Goal: Task Accomplishment & Management: Use online tool/utility

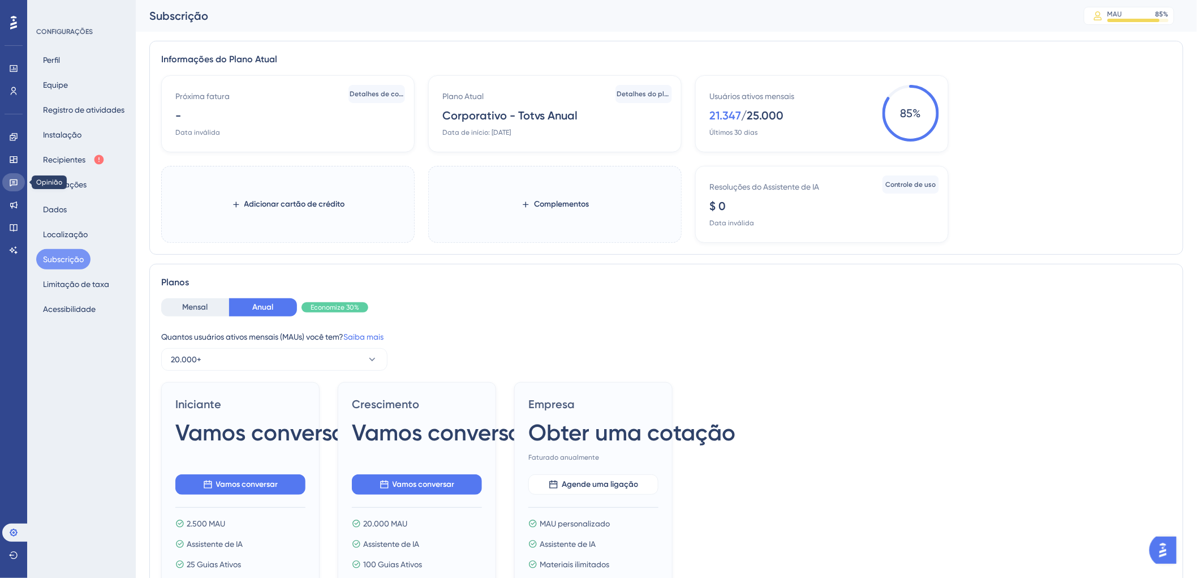
click at [14, 180] on icon at bounding box center [13, 182] width 9 height 9
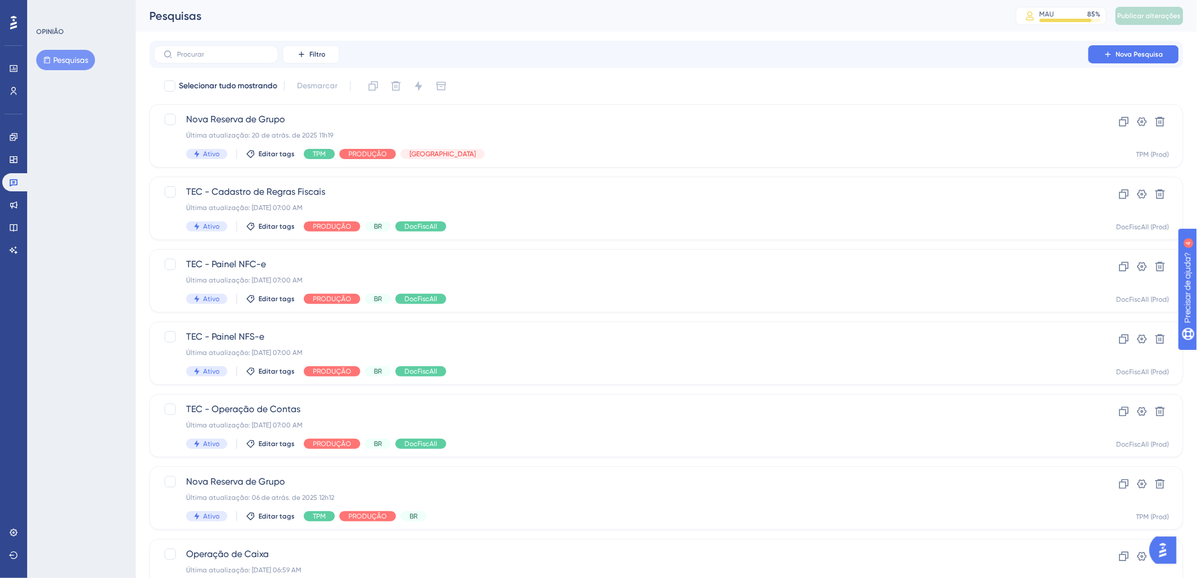
click at [7, 24] on div at bounding box center [14, 23] width 18 height 18
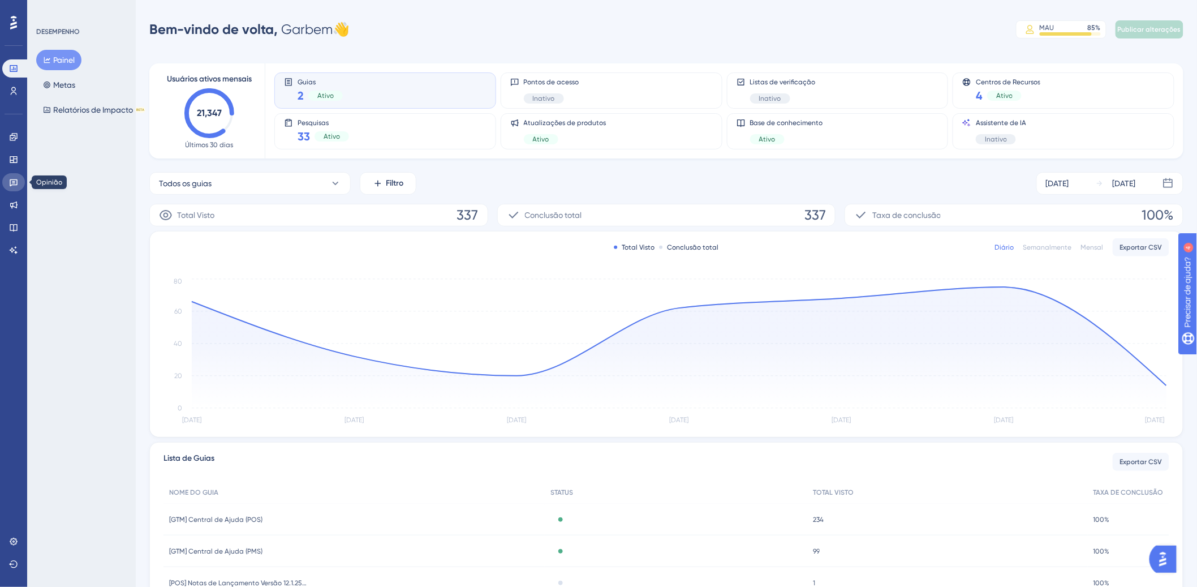
click at [10, 182] on icon at bounding box center [14, 182] width 8 height 7
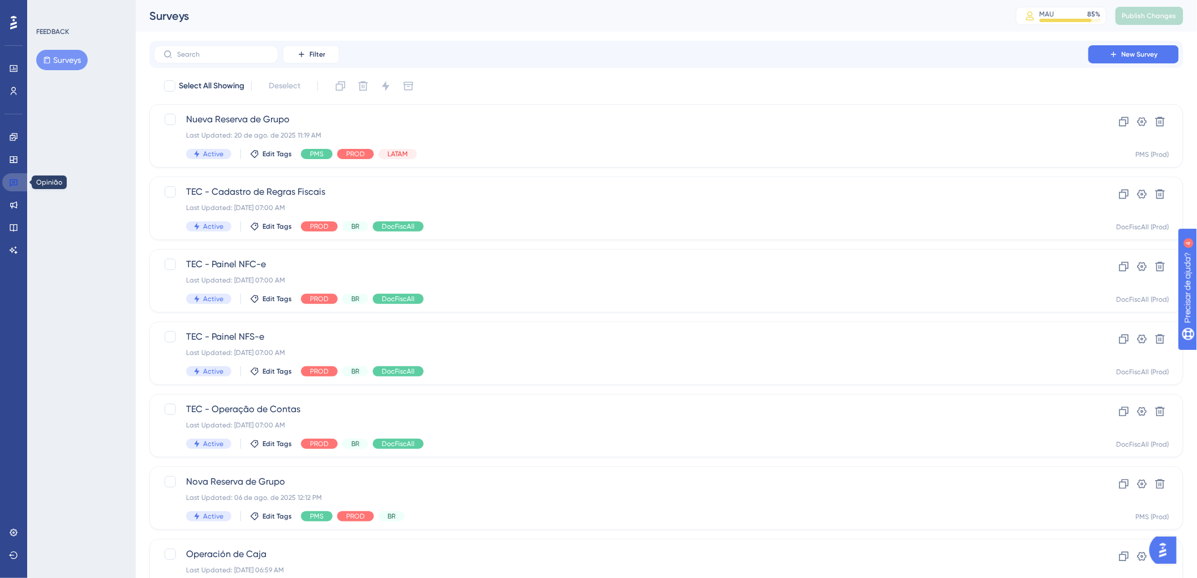
click at [10, 182] on icon at bounding box center [14, 182] width 8 height 7
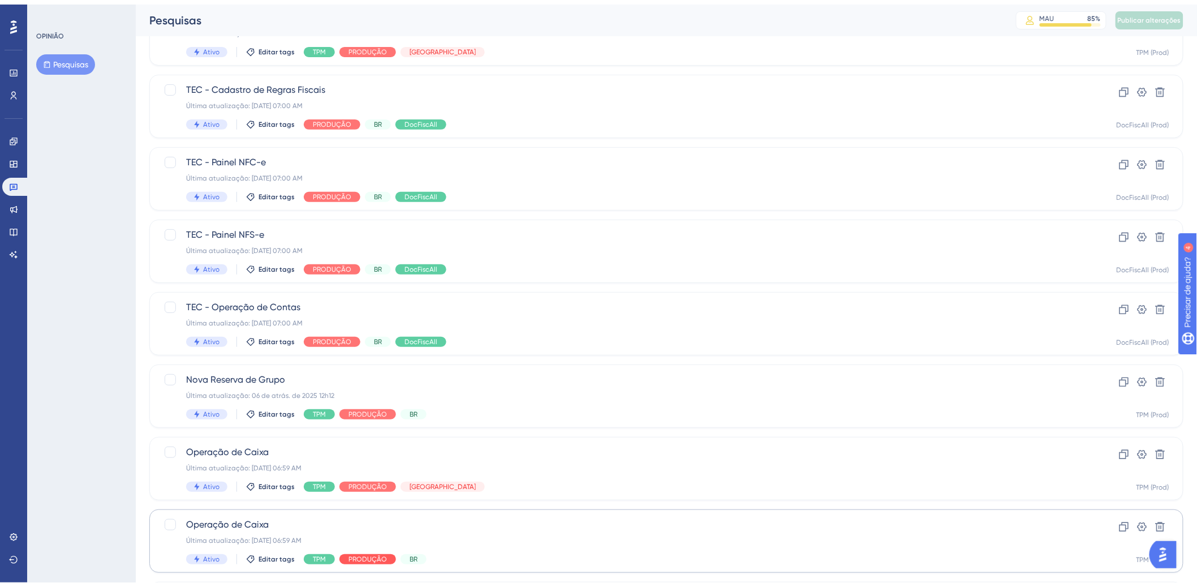
scroll to position [291, 0]
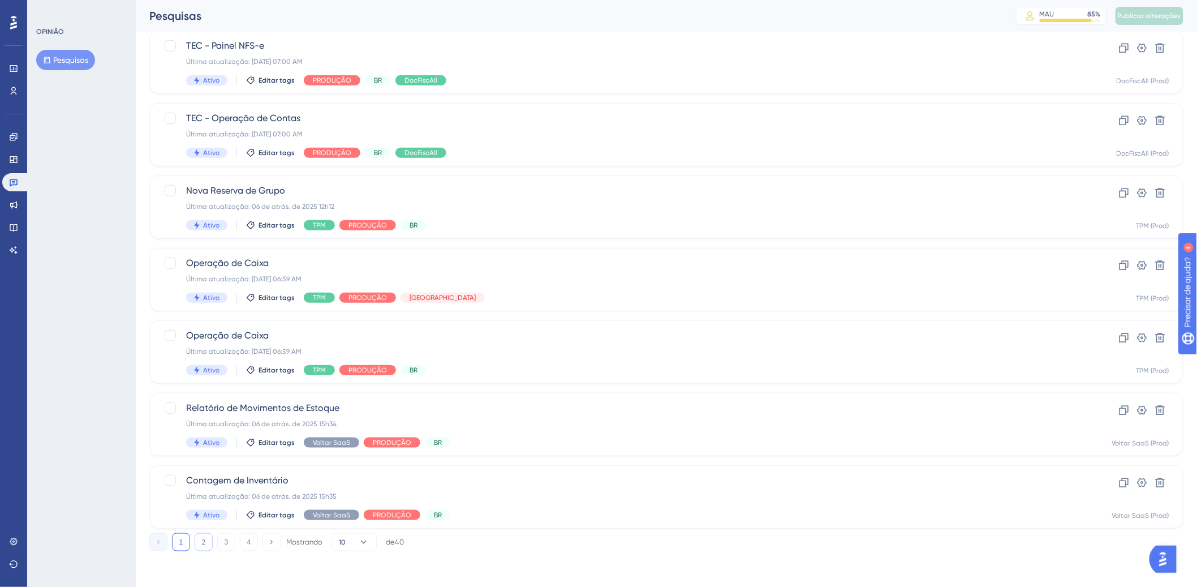
click at [200, 544] on button "2" at bounding box center [204, 542] width 18 height 18
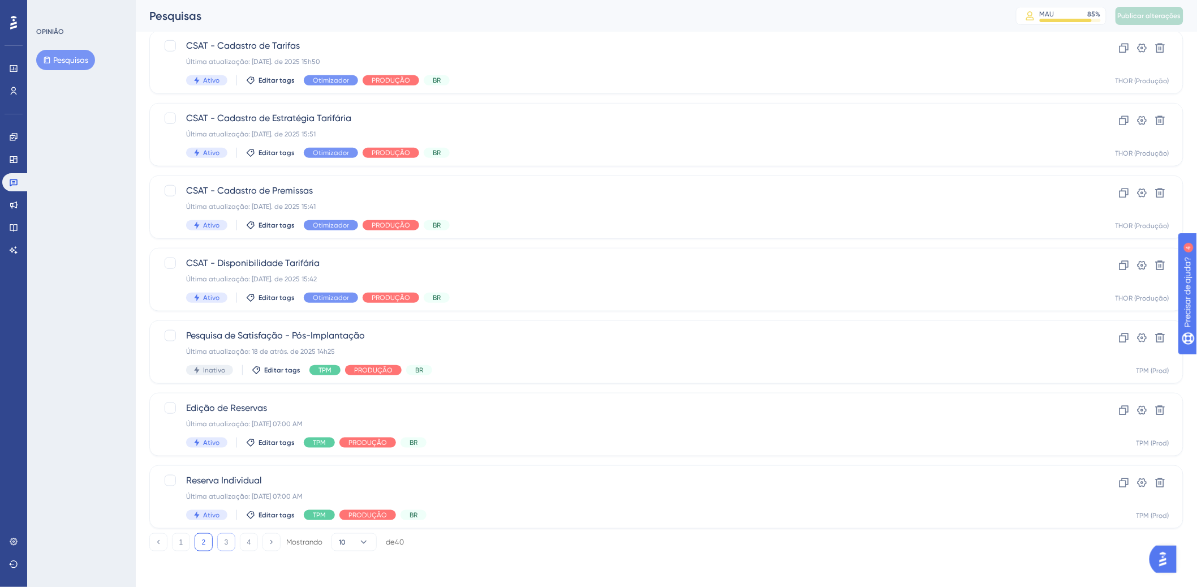
click at [221, 544] on button "3" at bounding box center [226, 542] width 18 height 18
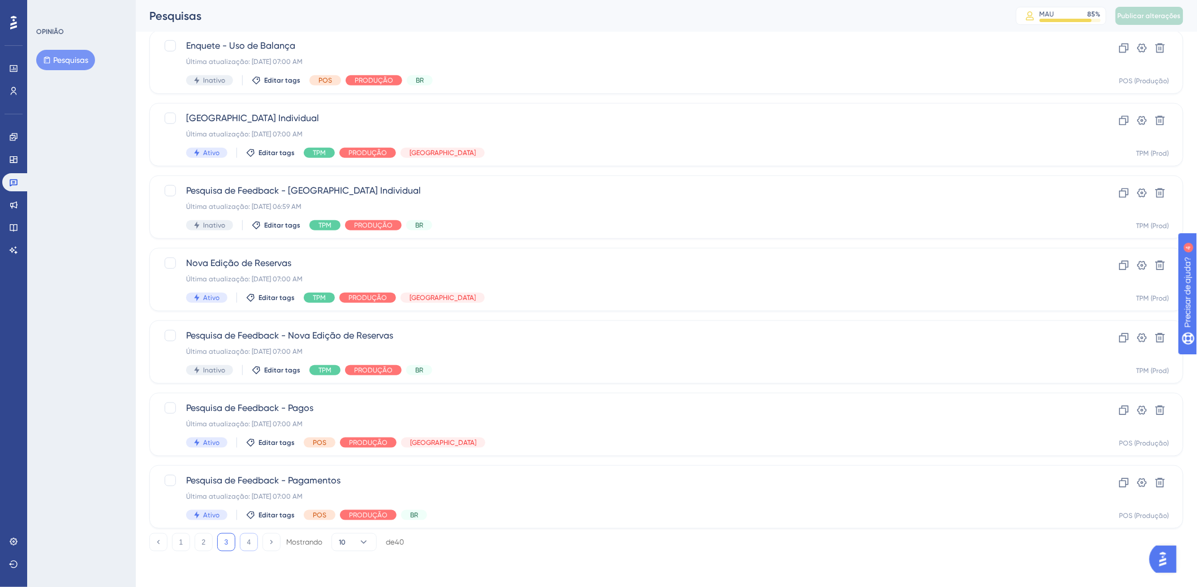
click at [248, 541] on font "4" at bounding box center [249, 542] width 4 height 8
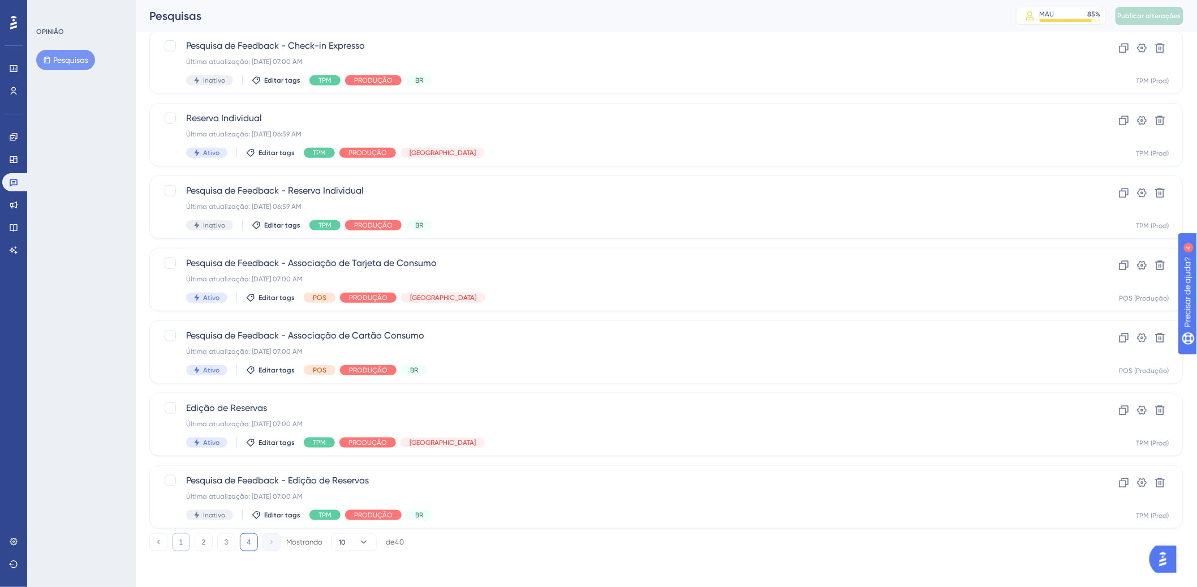
click at [179, 542] on font "1" at bounding box center [181, 542] width 4 height 8
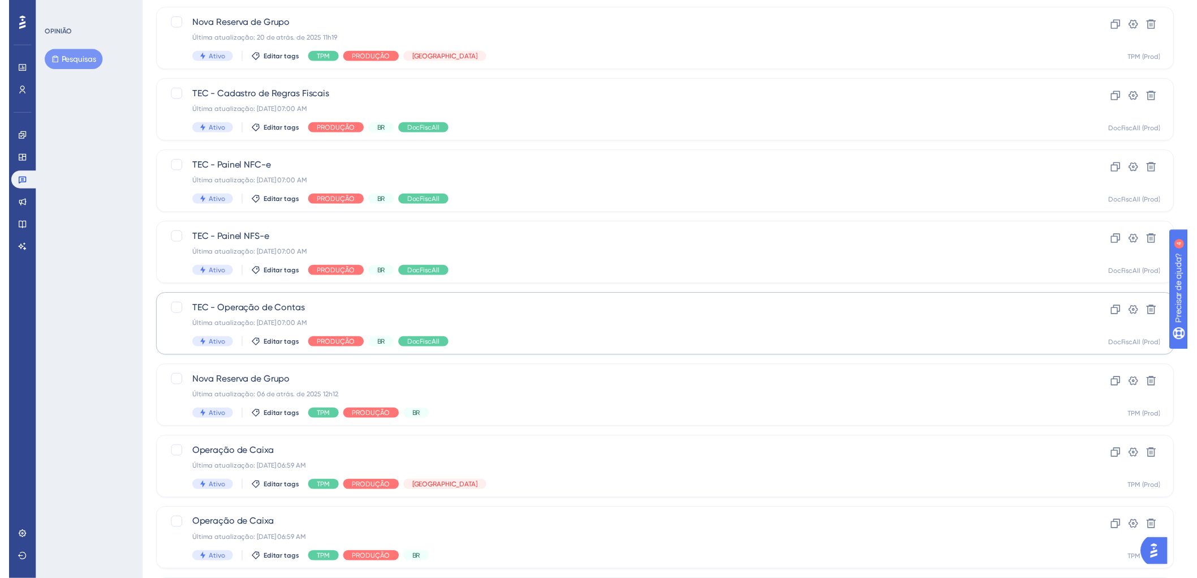
scroll to position [0, 0]
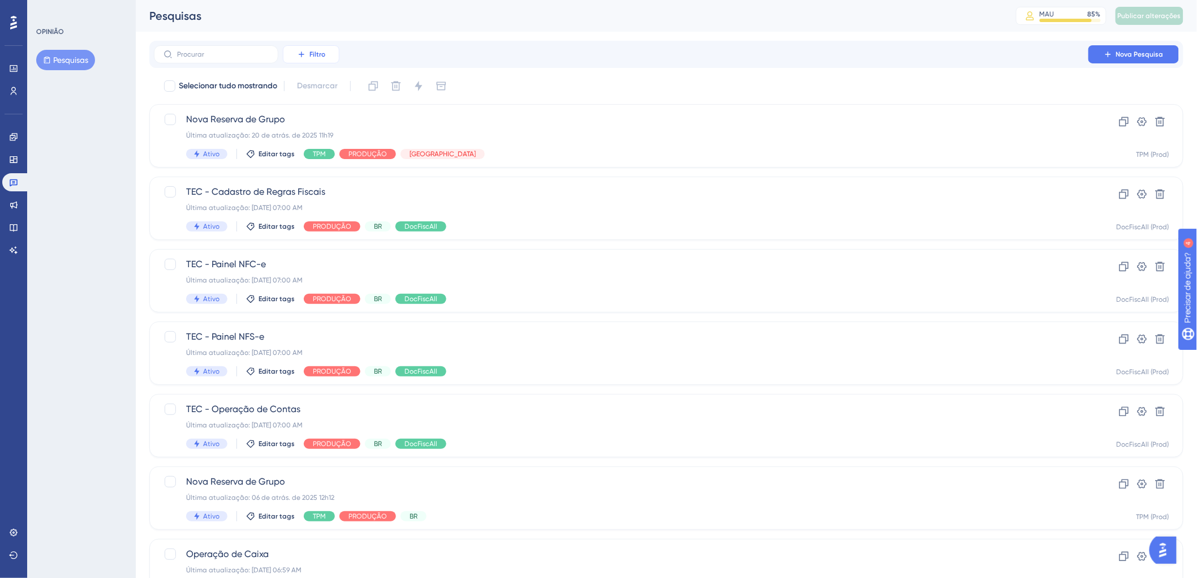
click at [317, 58] on span "Filtro" at bounding box center [317, 54] width 16 height 9
click at [324, 88] on font "Etiquetas" at bounding box center [316, 86] width 34 height 9
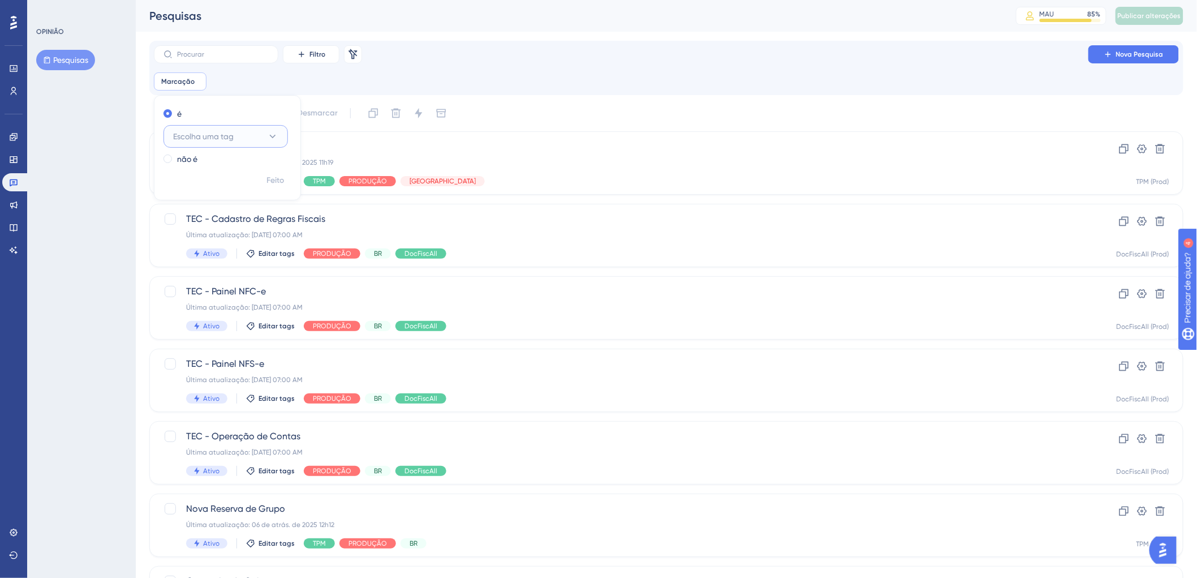
click at [247, 133] on button "Escolha uma tag" at bounding box center [225, 136] width 124 height 23
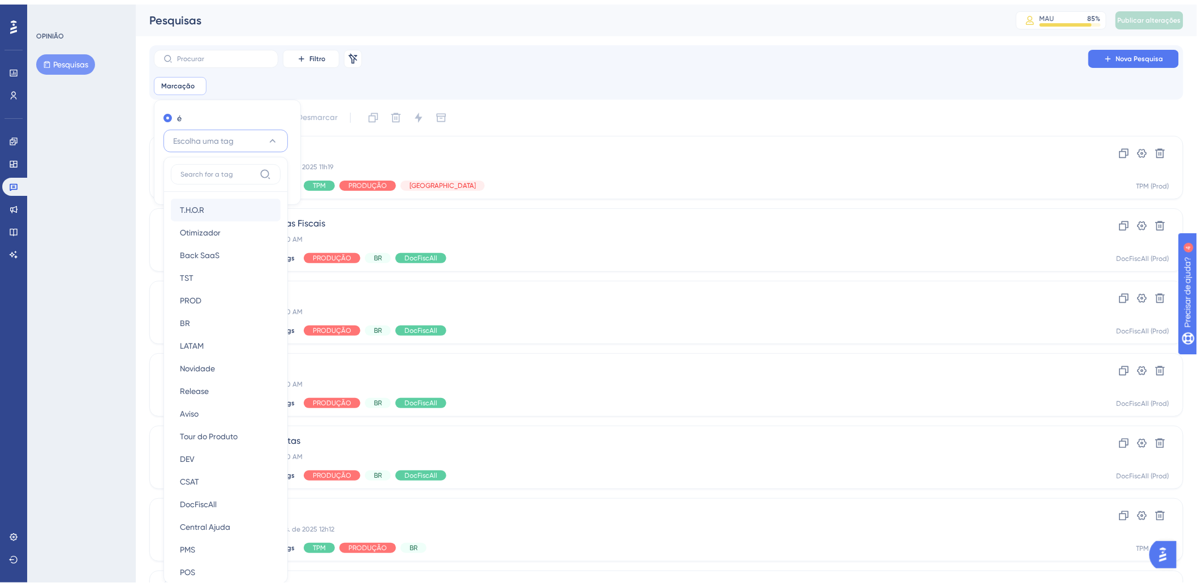
scroll to position [74, 0]
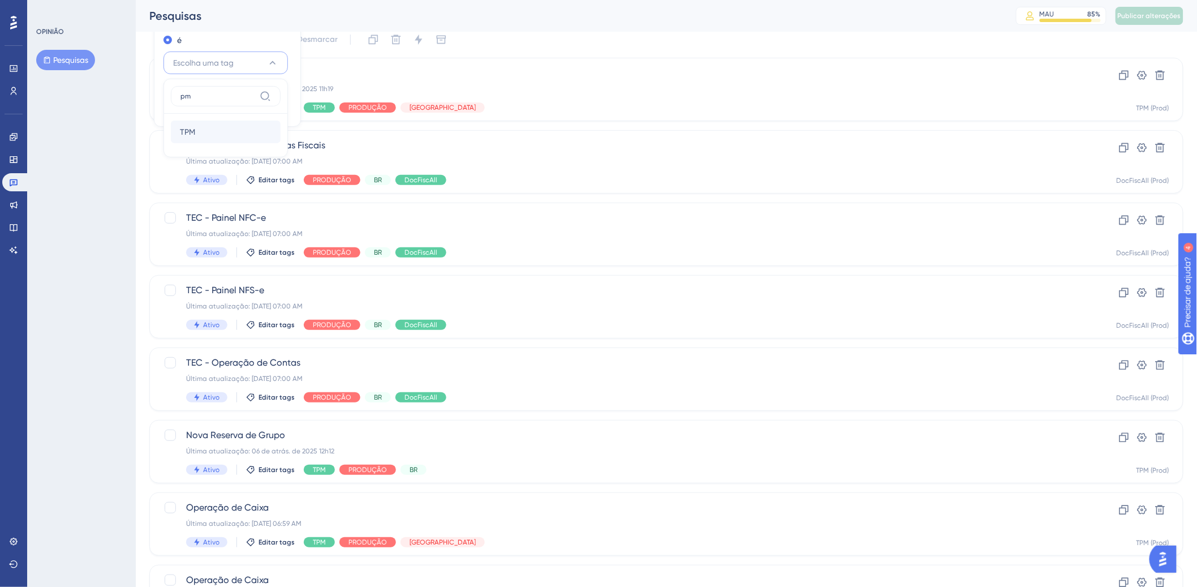
type input "pm"
click at [215, 127] on div "TPM TPM" at bounding box center [226, 131] width 92 height 23
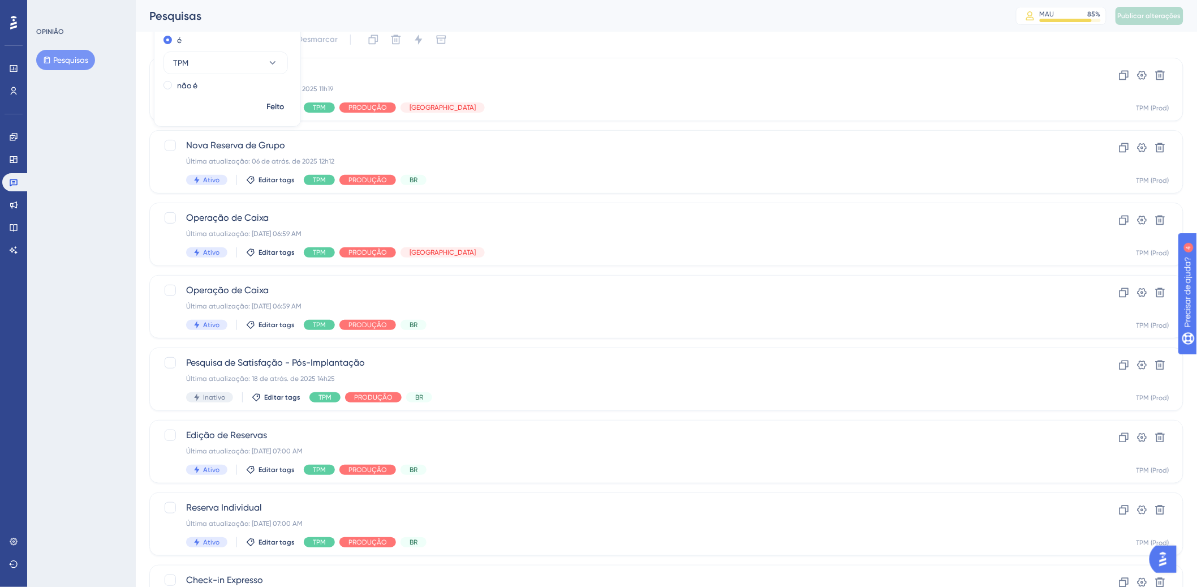
click at [624, 31] on div "Pesquisas MAU 85 % Clique para ver opções de complementos e atualizações Public…" at bounding box center [666, 16] width 1061 height 32
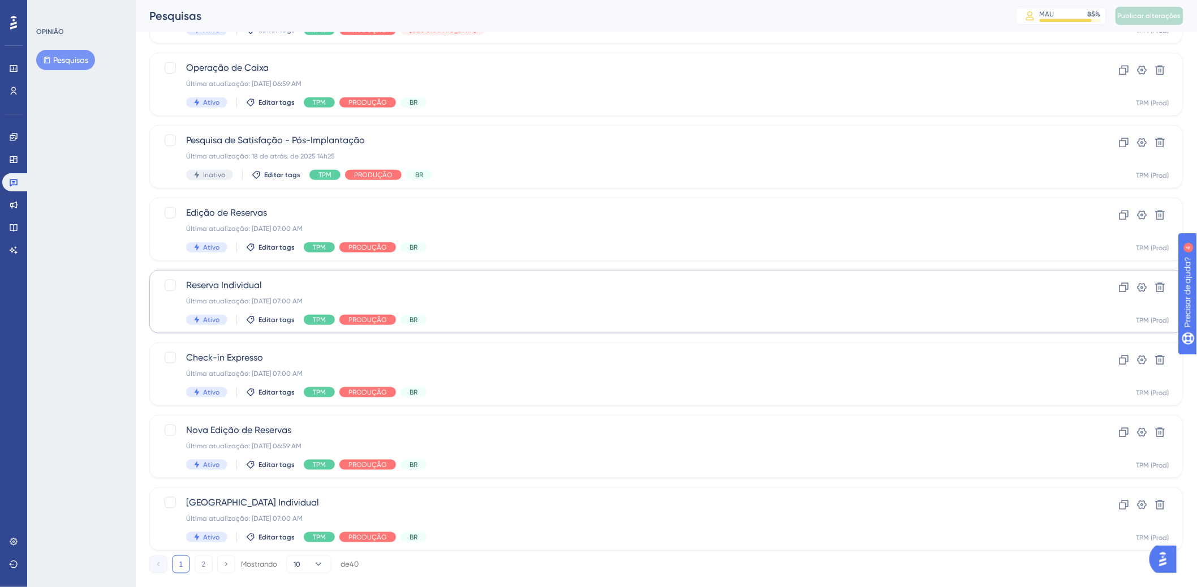
scroll to position [318, 0]
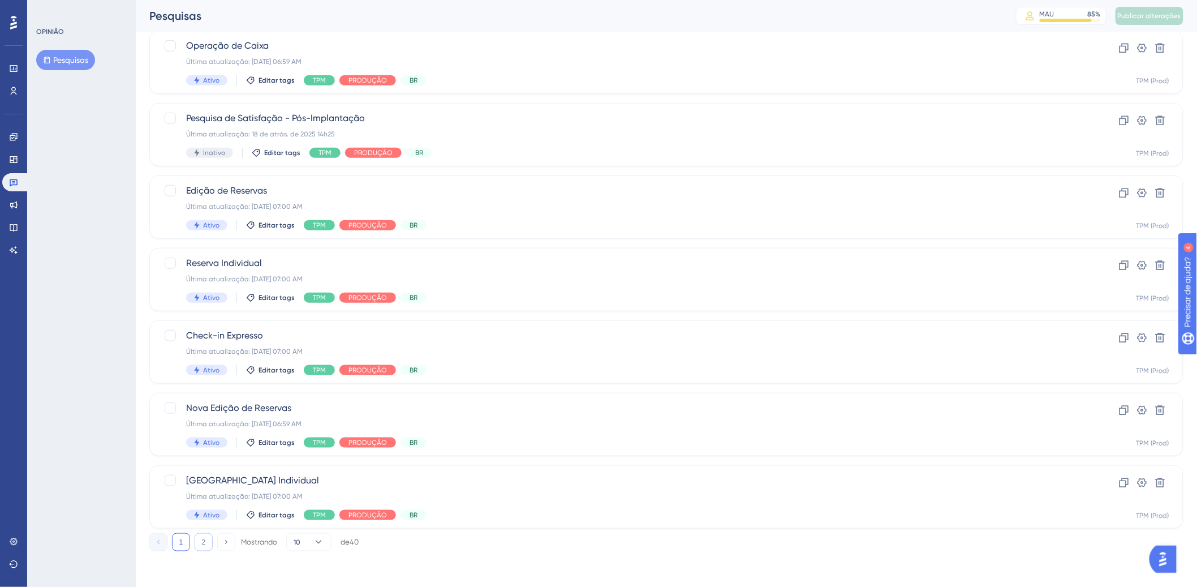
click at [206, 542] on button "2" at bounding box center [204, 542] width 18 height 18
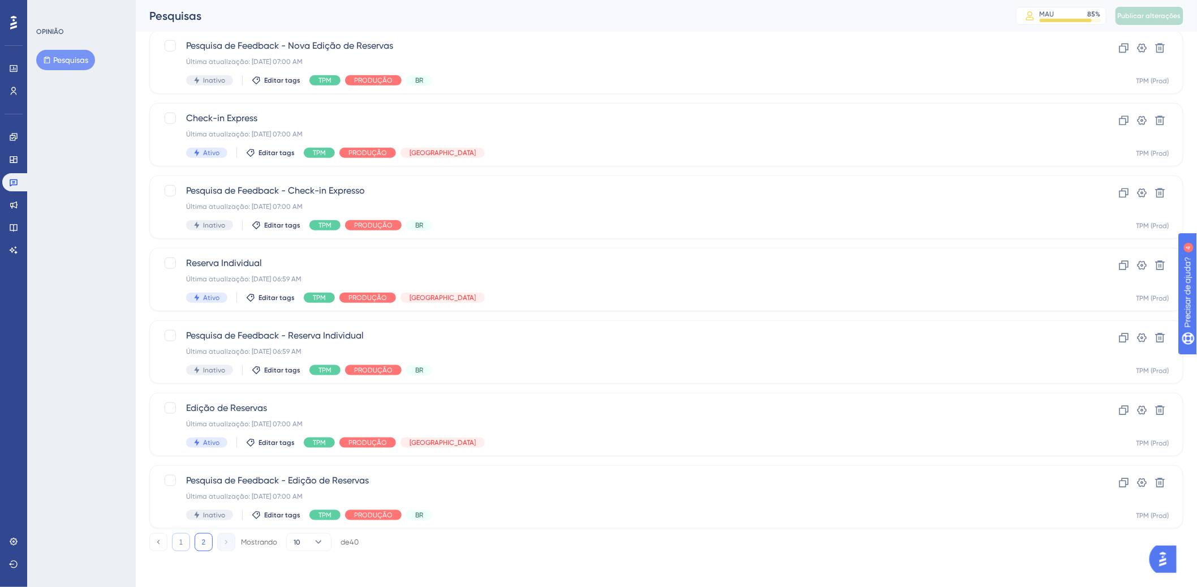
click at [180, 538] on font "1" at bounding box center [181, 542] width 4 height 8
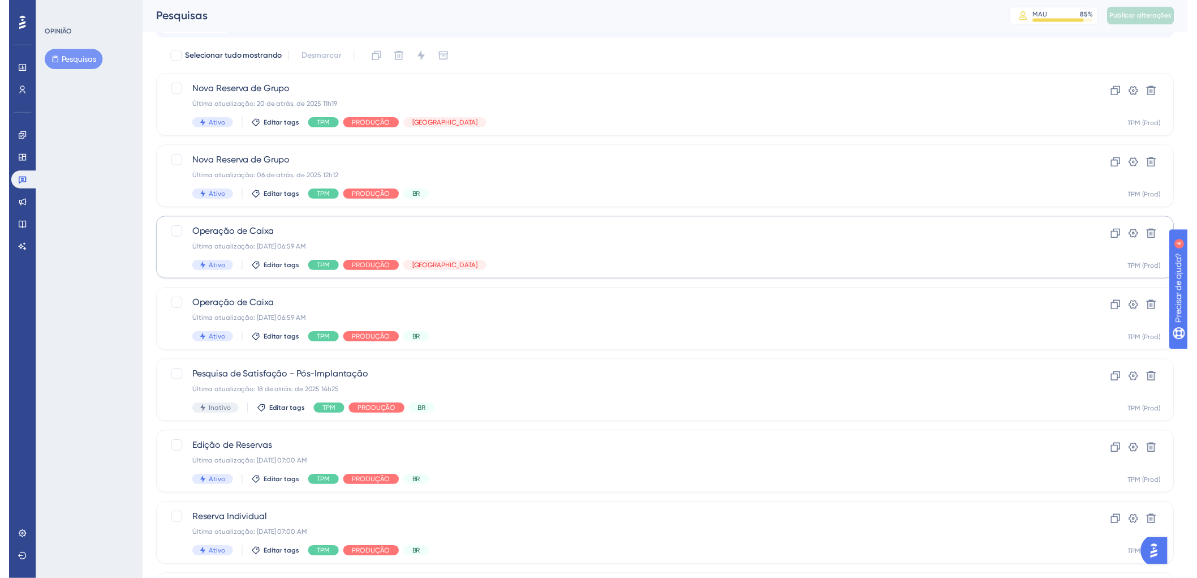
scroll to position [0, 0]
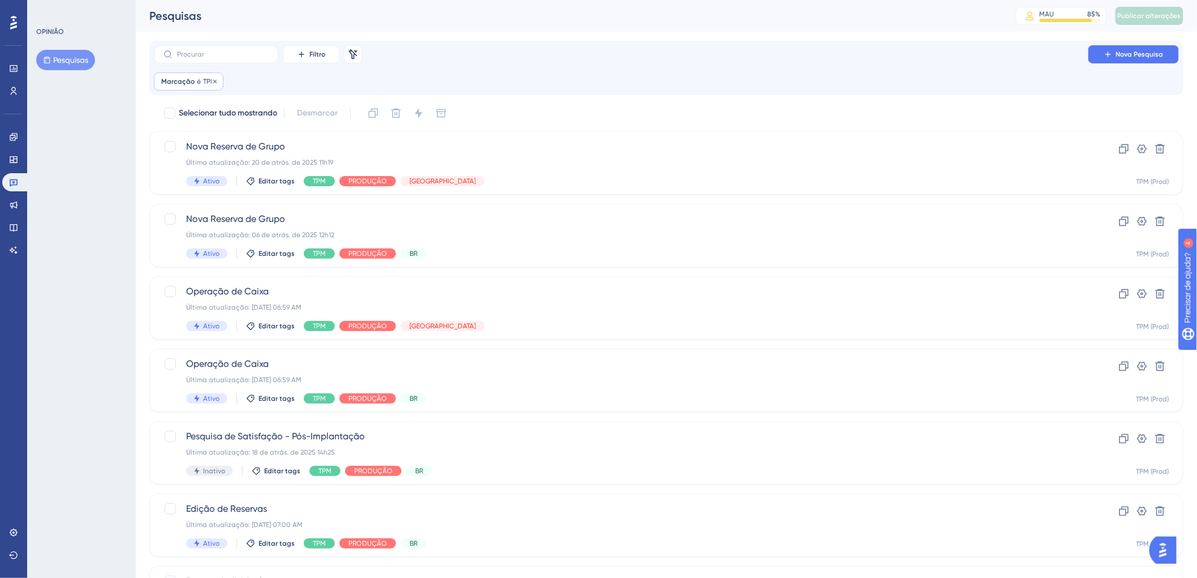
click at [169, 77] on font "Marcação" at bounding box center [177, 81] width 33 height 8
click at [210, 131] on button "TPM" at bounding box center [225, 136] width 124 height 23
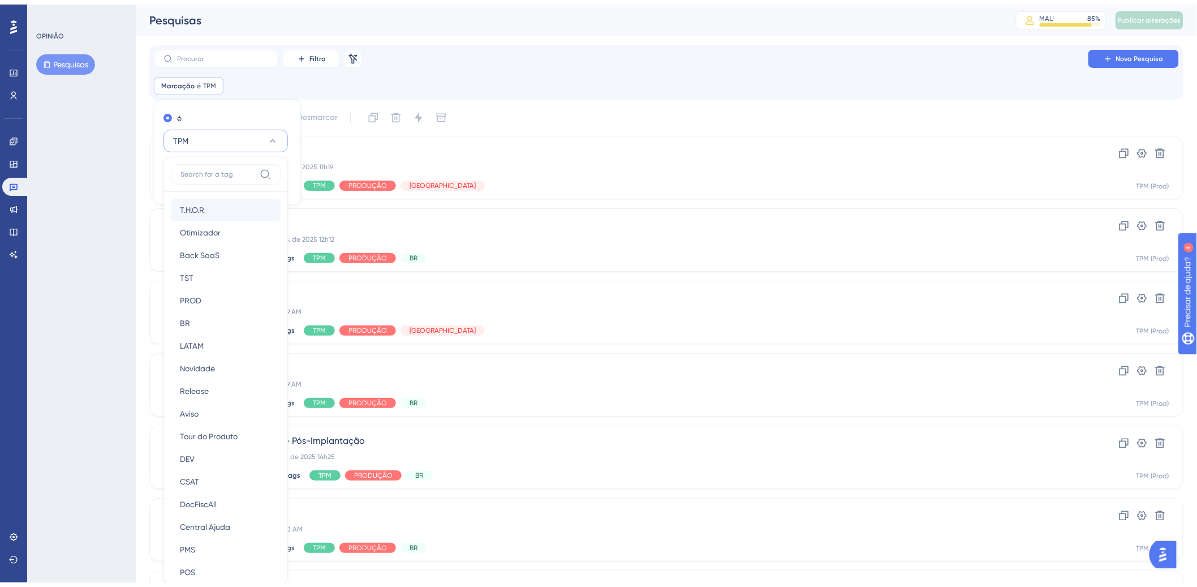
scroll to position [76, 0]
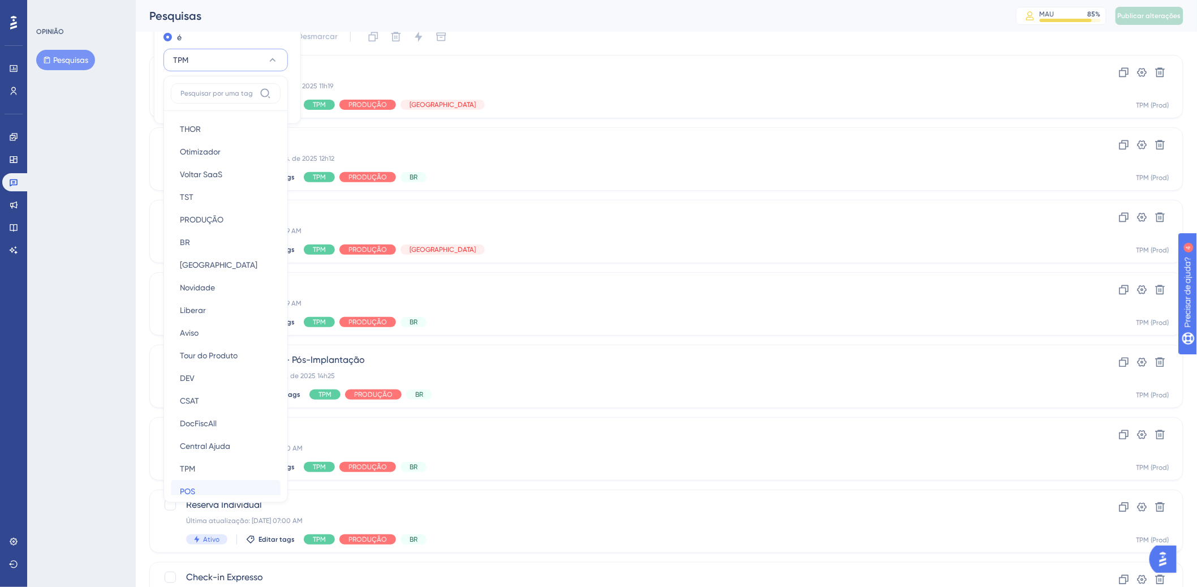
click at [202, 488] on div "POS POS" at bounding box center [226, 491] width 92 height 23
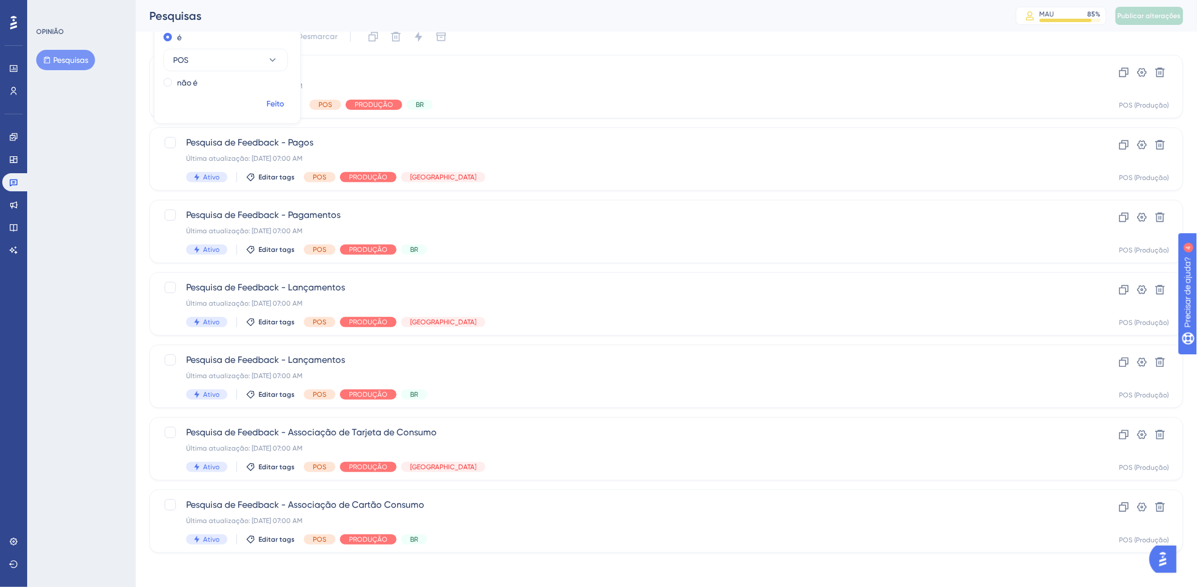
click at [276, 101] on font "Feito" at bounding box center [276, 104] width 18 height 10
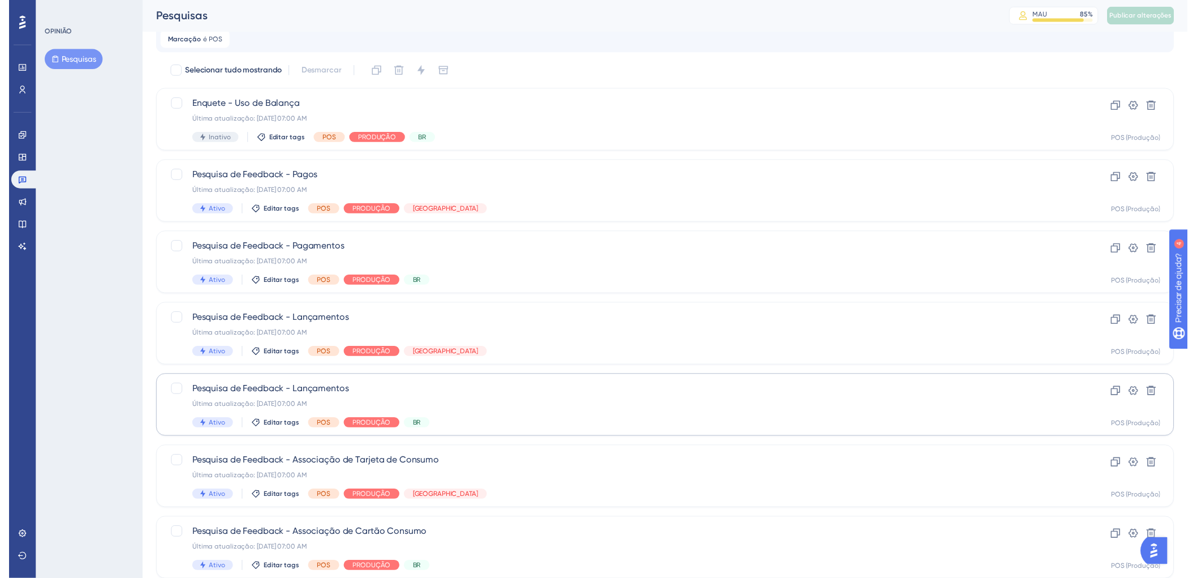
scroll to position [0, 0]
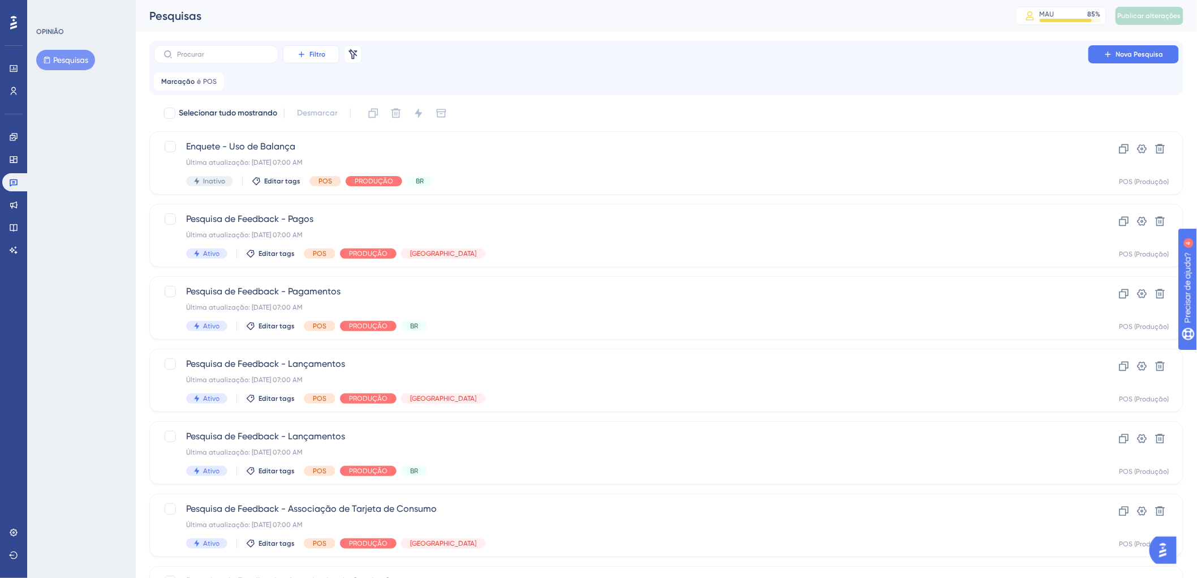
click at [304, 53] on icon at bounding box center [301, 54] width 9 height 9
click at [310, 150] on font "Status" at bounding box center [310, 154] width 23 height 9
click at [341, 133] on button "Escolha um status" at bounding box center [323, 136] width 124 height 23
click at [294, 167] on div "Ativo Ativo" at bounding box center [323, 171] width 92 height 23
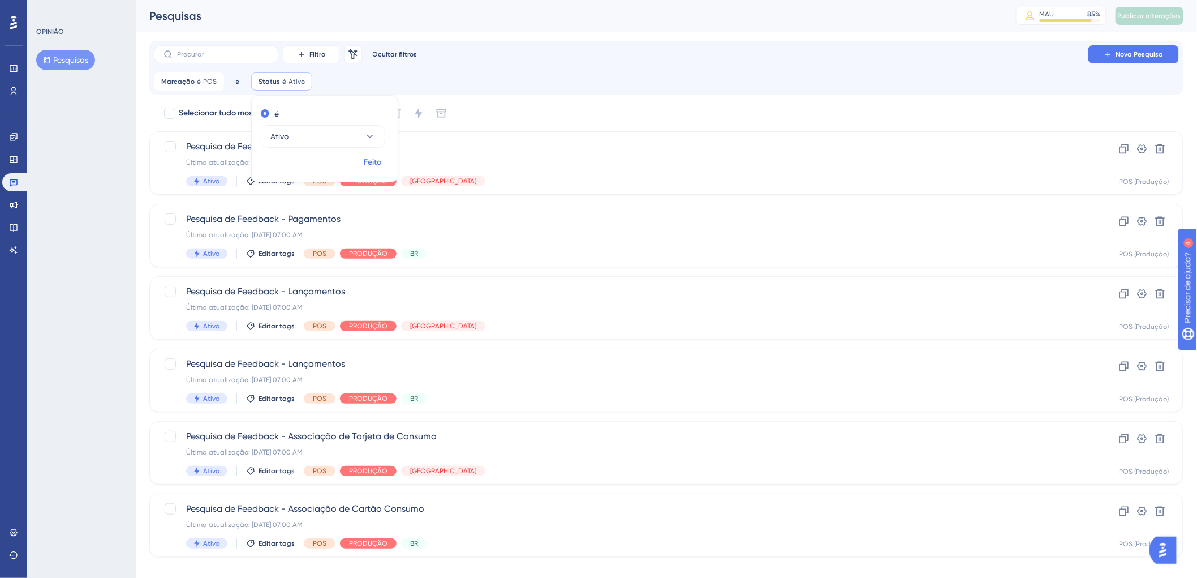
click at [368, 158] on font "Feito" at bounding box center [373, 162] width 18 height 10
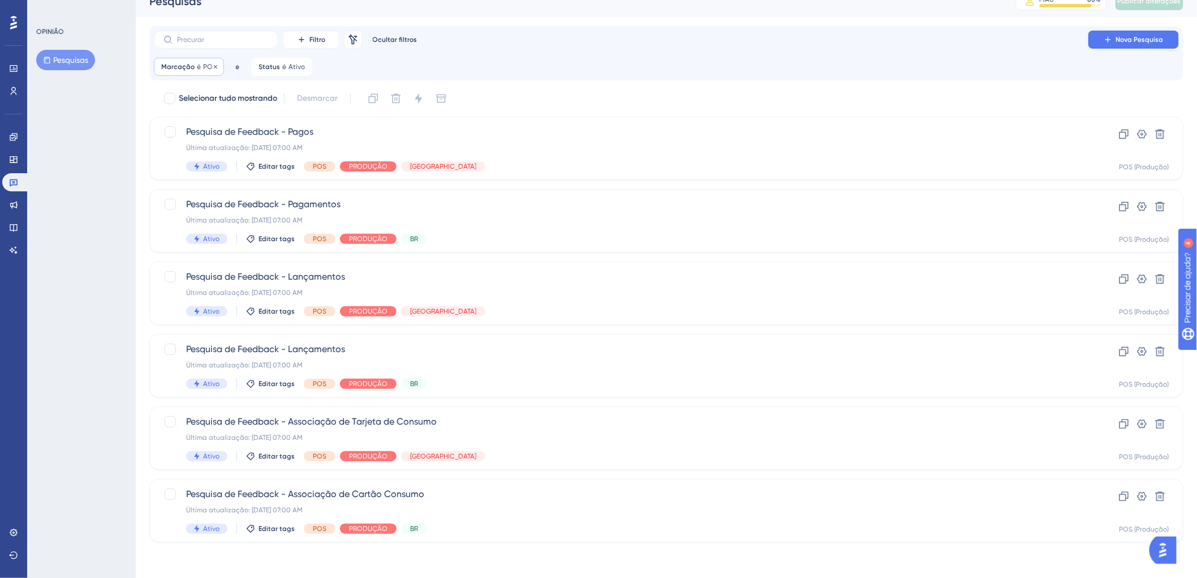
click at [207, 68] on font "POS" at bounding box center [210, 67] width 14 height 8
click at [205, 123] on button "POS" at bounding box center [225, 121] width 124 height 23
type input "back"
click at [218, 182] on div "Voltar SaaS Voltar SaaS" at bounding box center [226, 190] width 92 height 23
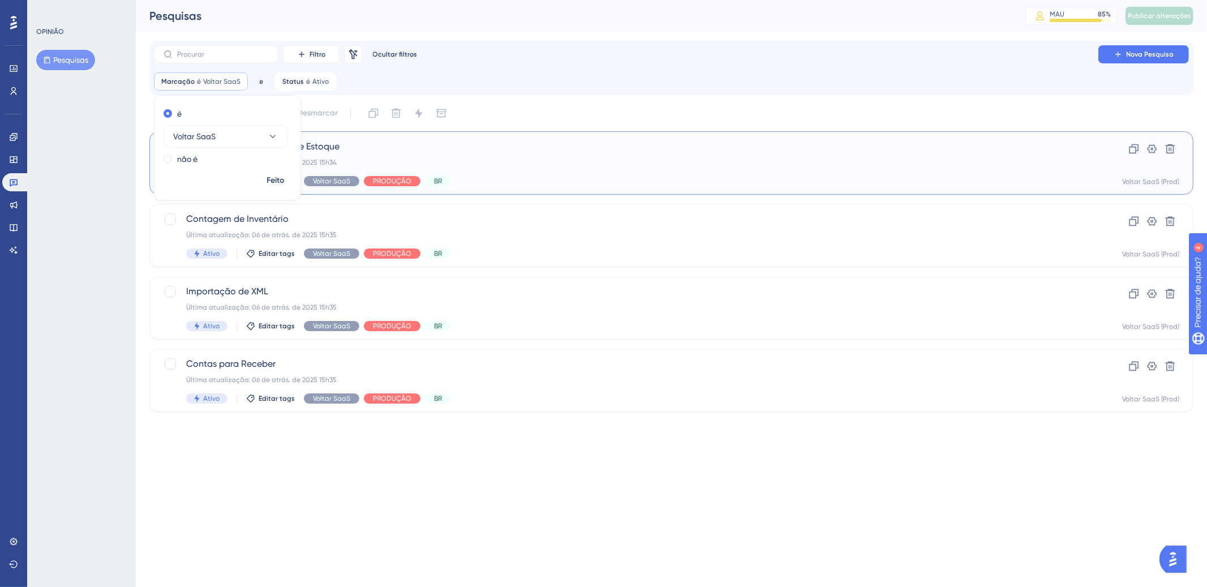
click at [522, 170] on div "Relatório de Movimentos de Estoque Última atualização: 06 de atrás. de 2025 15h…" at bounding box center [626, 163] width 880 height 46
click at [424, 0] on html "Desempenho Usuários Noivado Widgets Opinião Atualizações de produtos Base de co…" at bounding box center [603, 0] width 1207 height 0
click at [216, 77] on font "Voltar SaaS" at bounding box center [221, 81] width 37 height 8
click at [223, 135] on button "Voltar SaaS" at bounding box center [225, 136] width 124 height 23
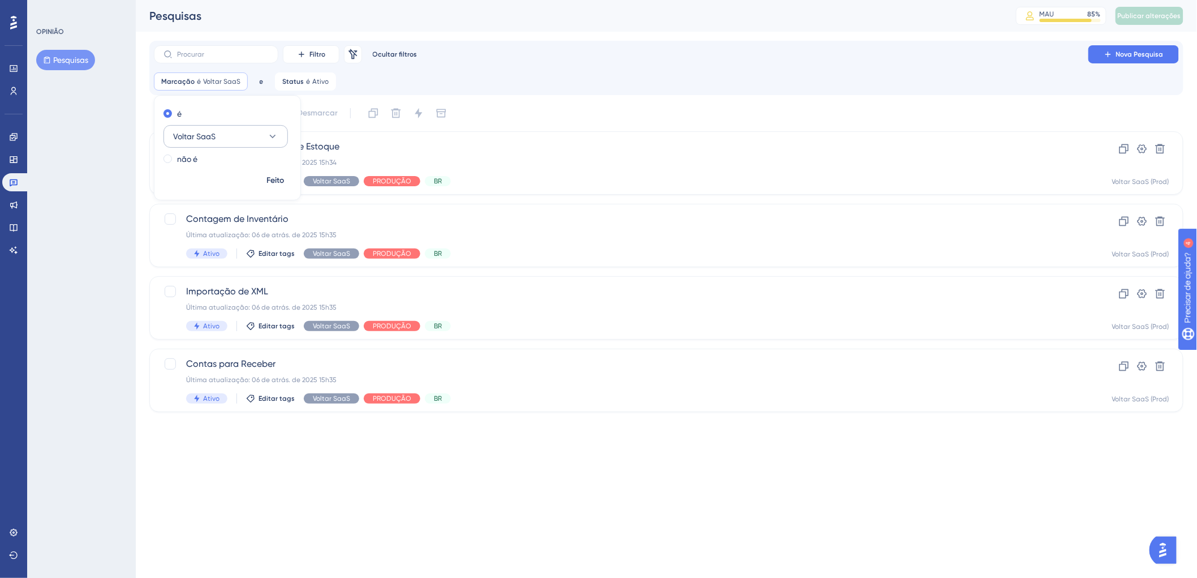
scroll to position [12, 0]
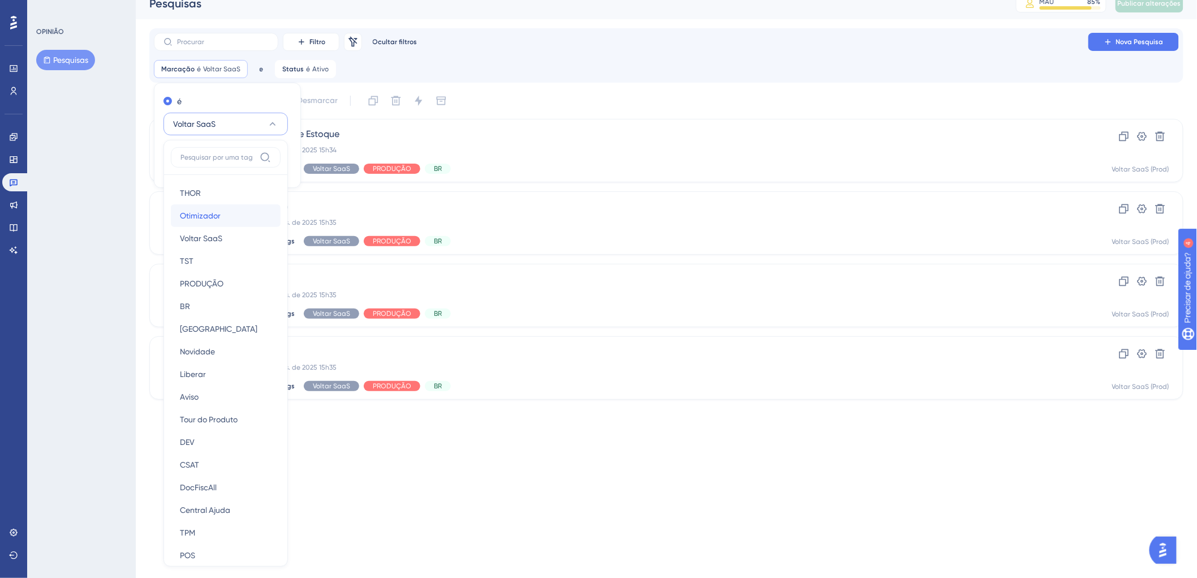
click at [216, 216] on font "Otimizador" at bounding box center [200, 215] width 41 height 9
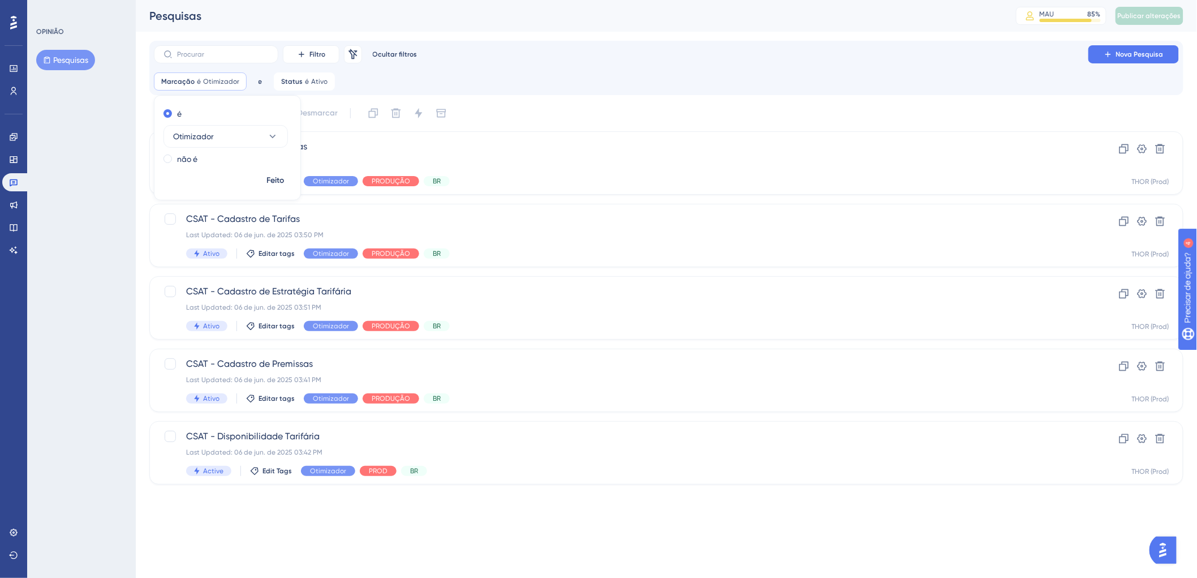
scroll to position [0, 0]
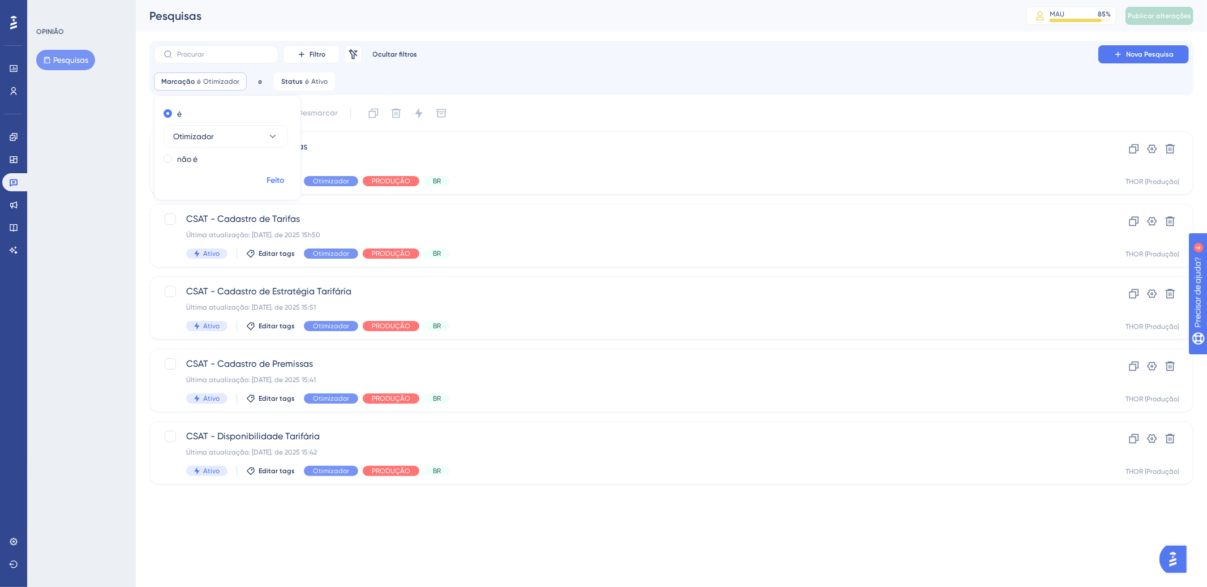
click at [272, 177] on font "Feito" at bounding box center [276, 180] width 18 height 10
click at [230, 78] on font "Otimizador" at bounding box center [221, 81] width 36 height 8
click at [209, 133] on font "Otimizador" at bounding box center [193, 136] width 41 height 9
type input "d"
type input "do"
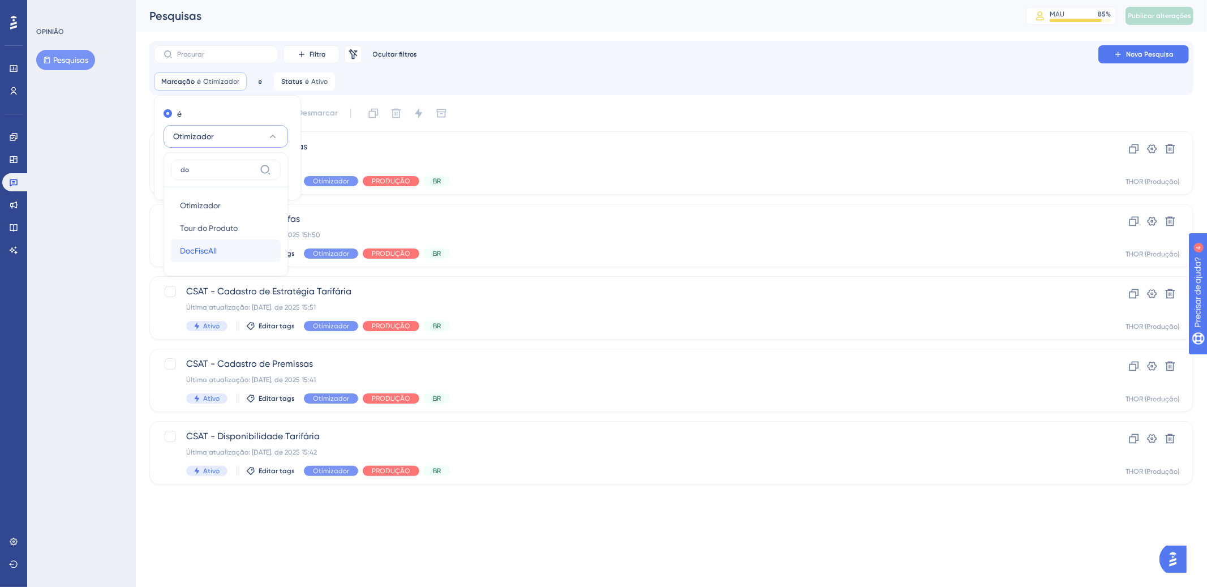
click at [183, 246] on font "DocFiscAll" at bounding box center [198, 250] width 37 height 9
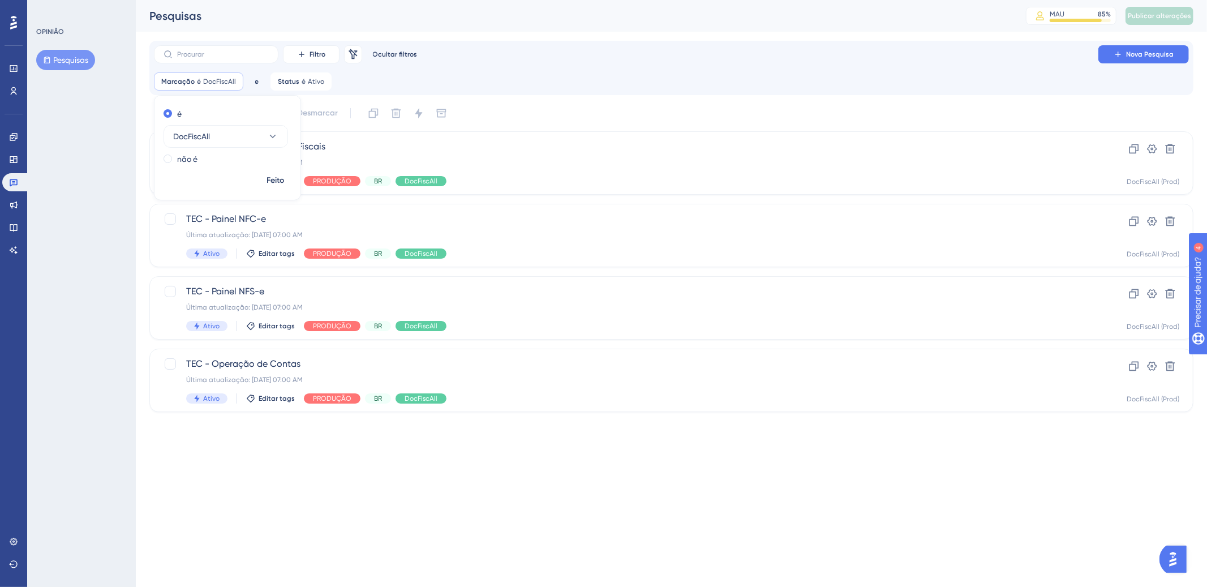
click at [598, 96] on div "Filtro Remover filtros Ocultar filtros Nova Pesquisa Marcação é DocFiscAll DocF…" at bounding box center [671, 226] width 1044 height 371
click at [18, 185] on icon at bounding box center [13, 182] width 9 height 9
click at [15, 179] on icon at bounding box center [14, 182] width 8 height 7
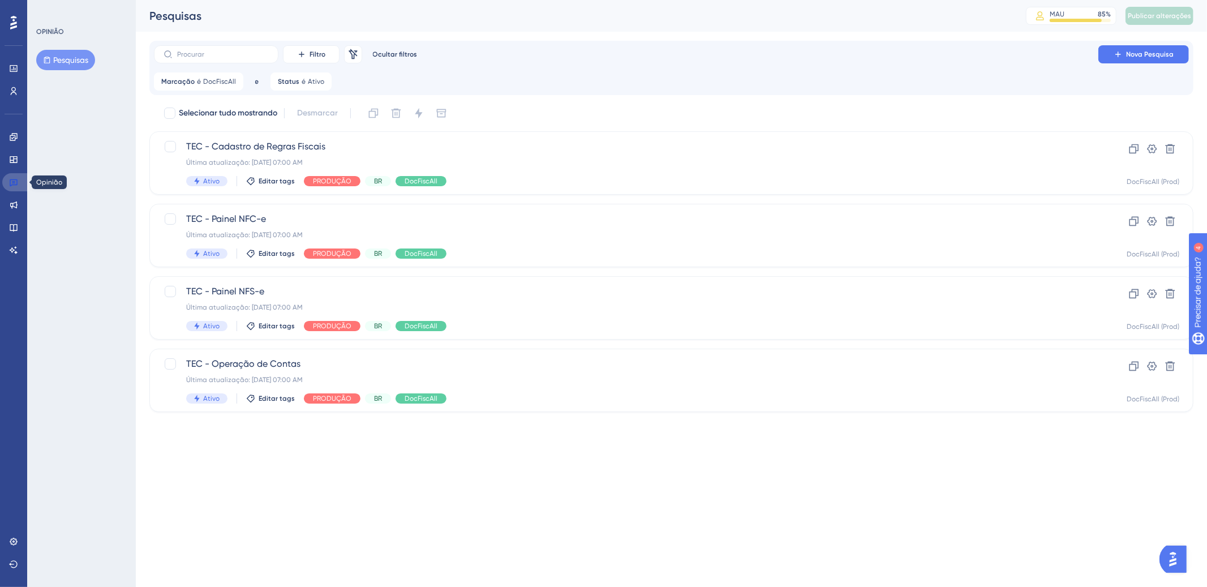
click at [14, 179] on icon at bounding box center [14, 182] width 8 height 7
click at [214, 81] on font "DocFiscAll" at bounding box center [219, 81] width 33 height 8
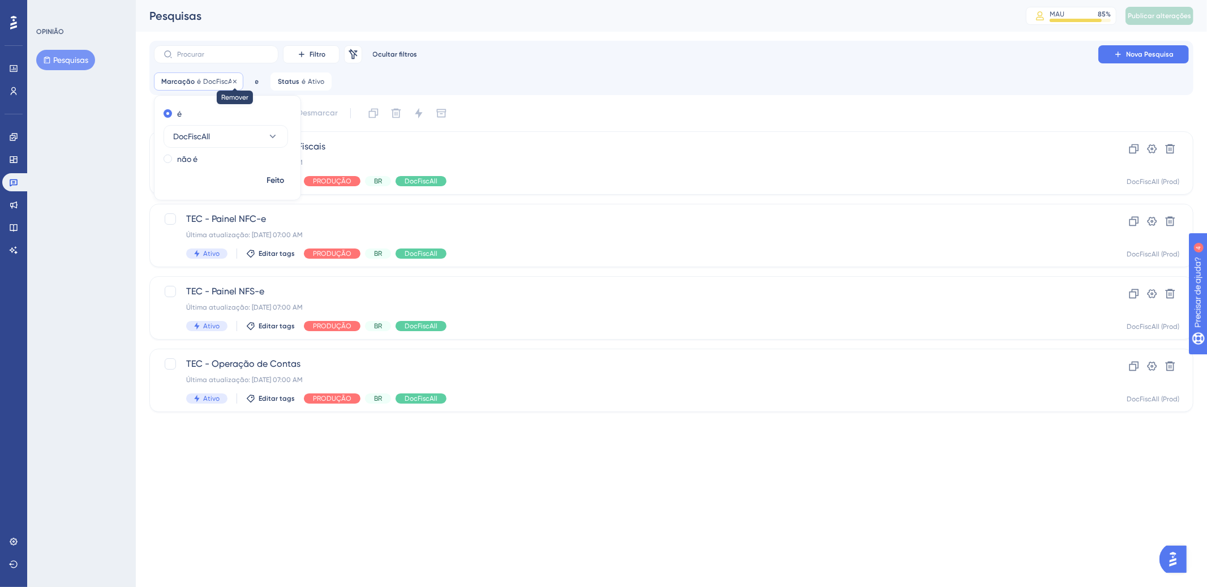
click at [232, 81] on icon at bounding box center [234, 81] width 7 height 7
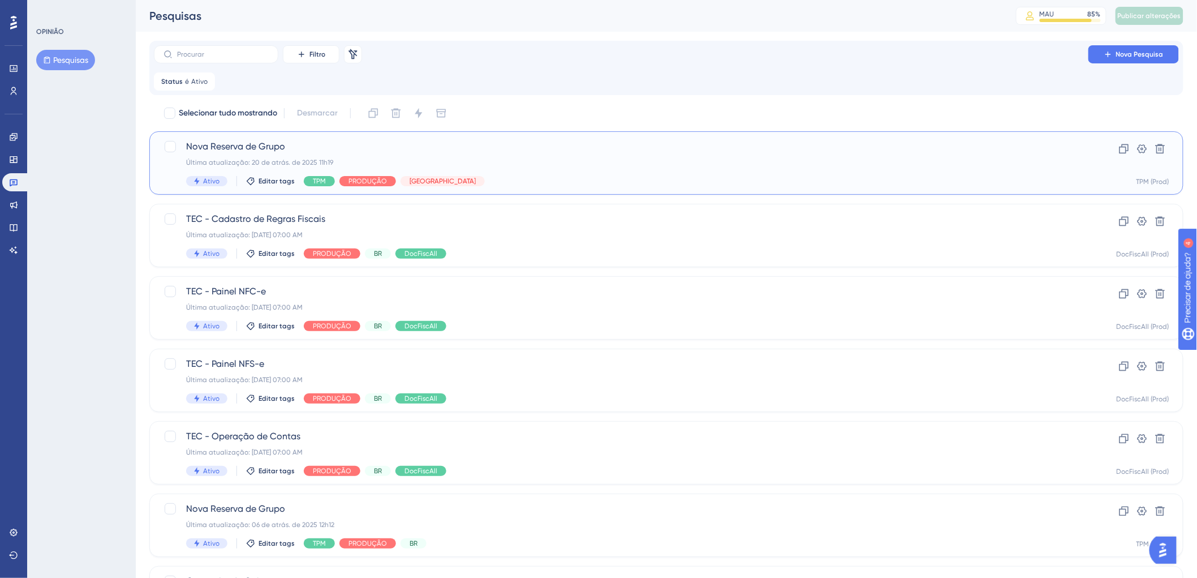
click at [534, 173] on div "Nova Reserva de Grupo Última atualização: 20 de atrás. de 2025 11h19 Ativo Edit…" at bounding box center [621, 163] width 870 height 46
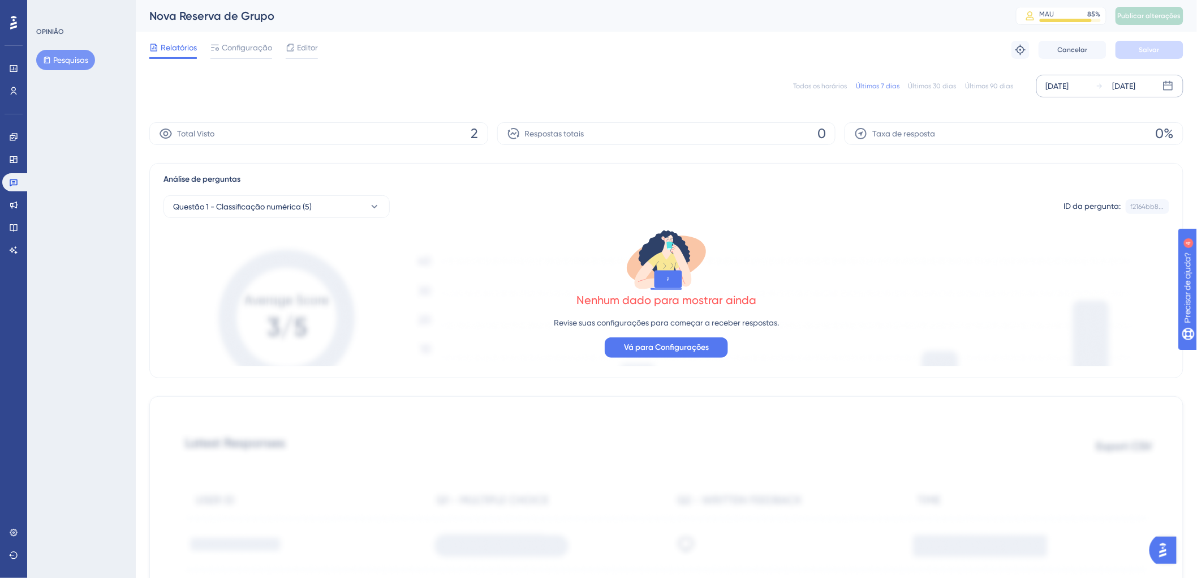
click at [1065, 83] on font "[DATE]" at bounding box center [1057, 85] width 23 height 9
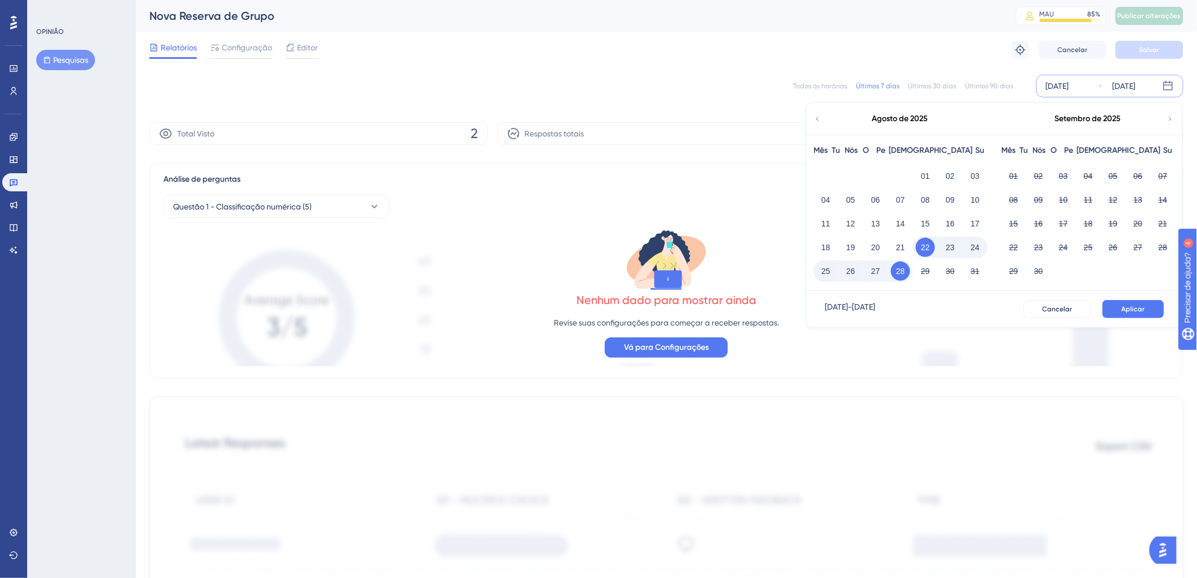
click at [1063, 83] on font "[DATE]" at bounding box center [1057, 85] width 23 height 9
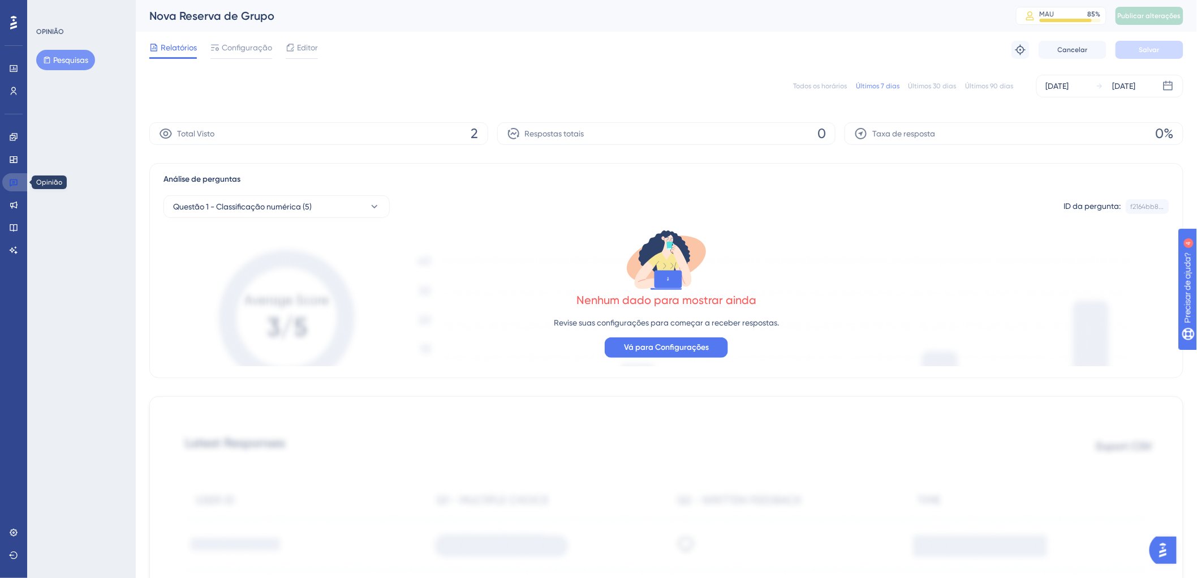
click at [16, 180] on icon at bounding box center [13, 182] width 9 height 9
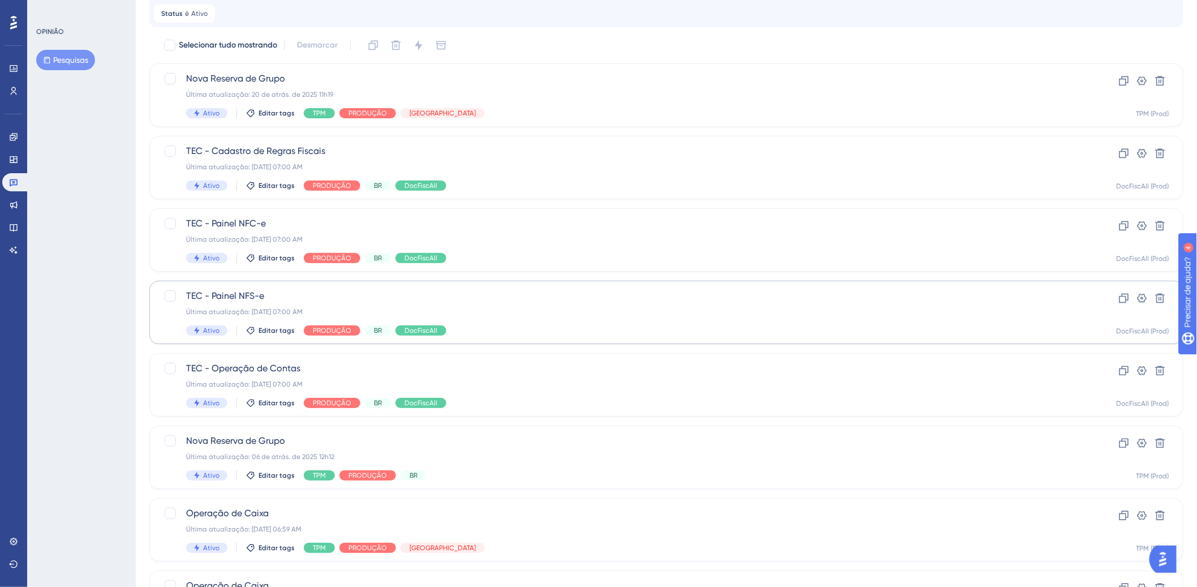
scroll to position [83, 0]
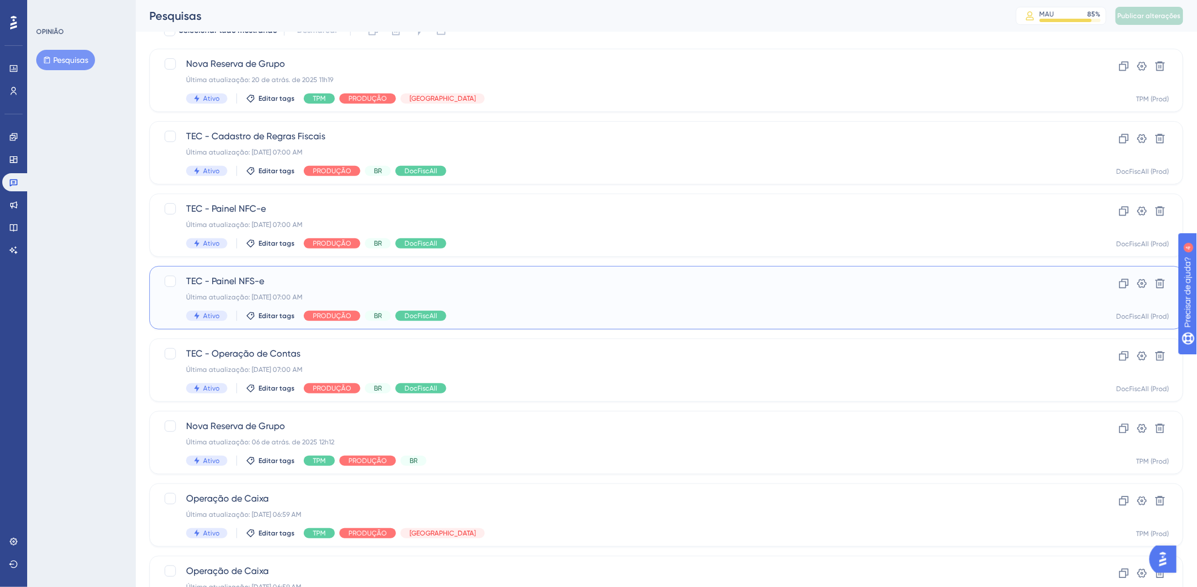
click at [648, 295] on div "Última atualização: [DATE] 07:00 AM" at bounding box center [621, 296] width 870 height 9
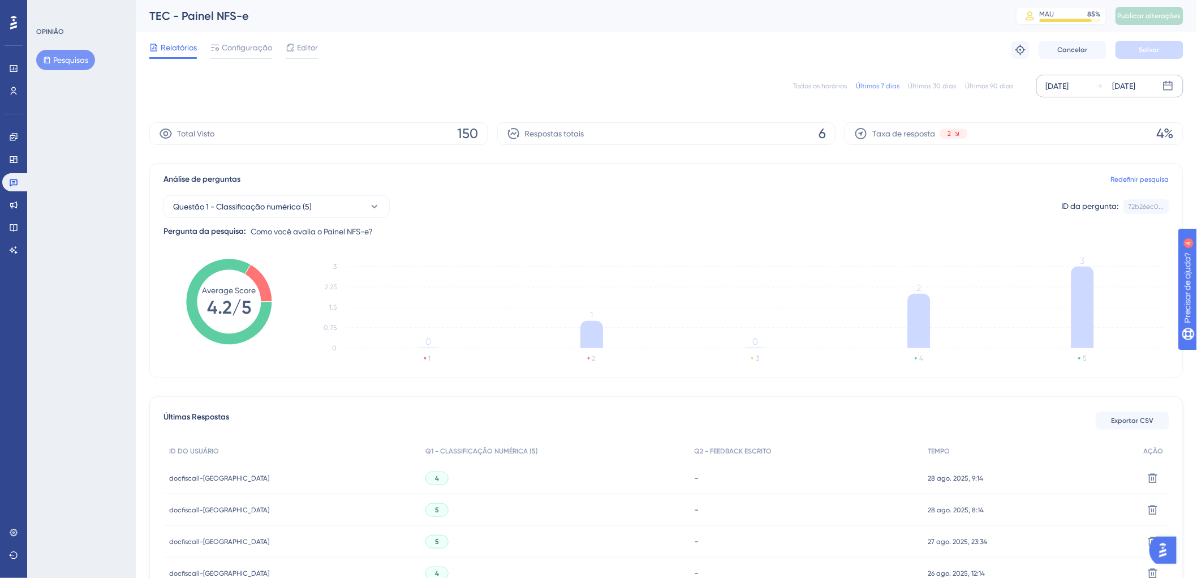
click at [1057, 87] on div "[DATE]" at bounding box center [1057, 86] width 23 height 14
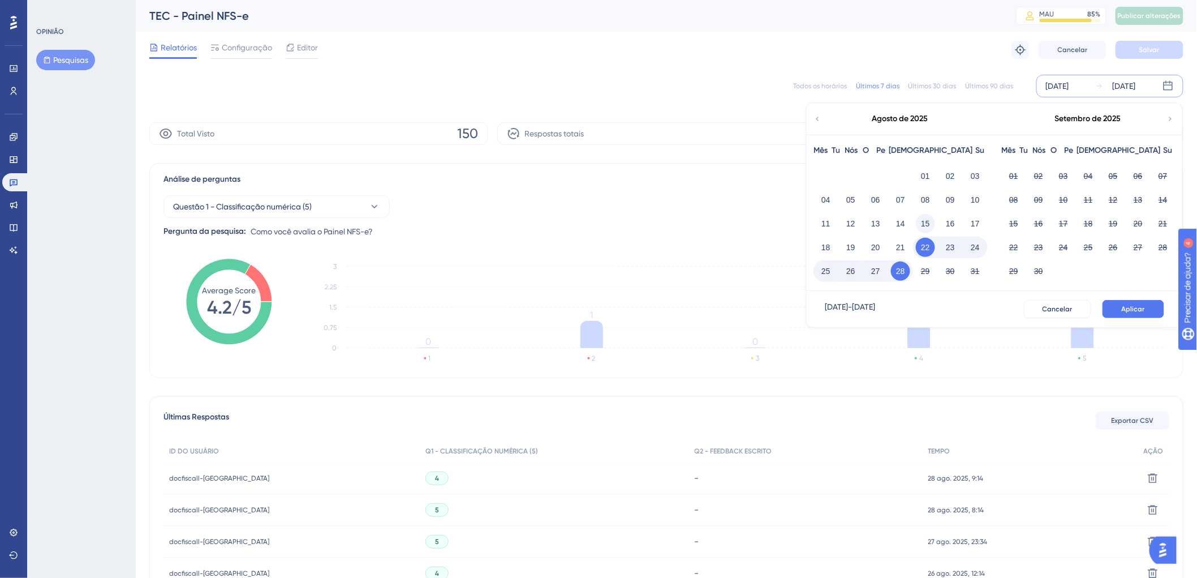
click at [927, 223] on font "15" at bounding box center [925, 223] width 9 height 9
click at [900, 269] on font "28" at bounding box center [900, 270] width 9 height 9
click at [929, 225] on font "15" at bounding box center [925, 223] width 9 height 9
click at [1169, 118] on icon at bounding box center [1170, 119] width 8 height 10
click at [818, 117] on icon at bounding box center [817, 119] width 3 height 4
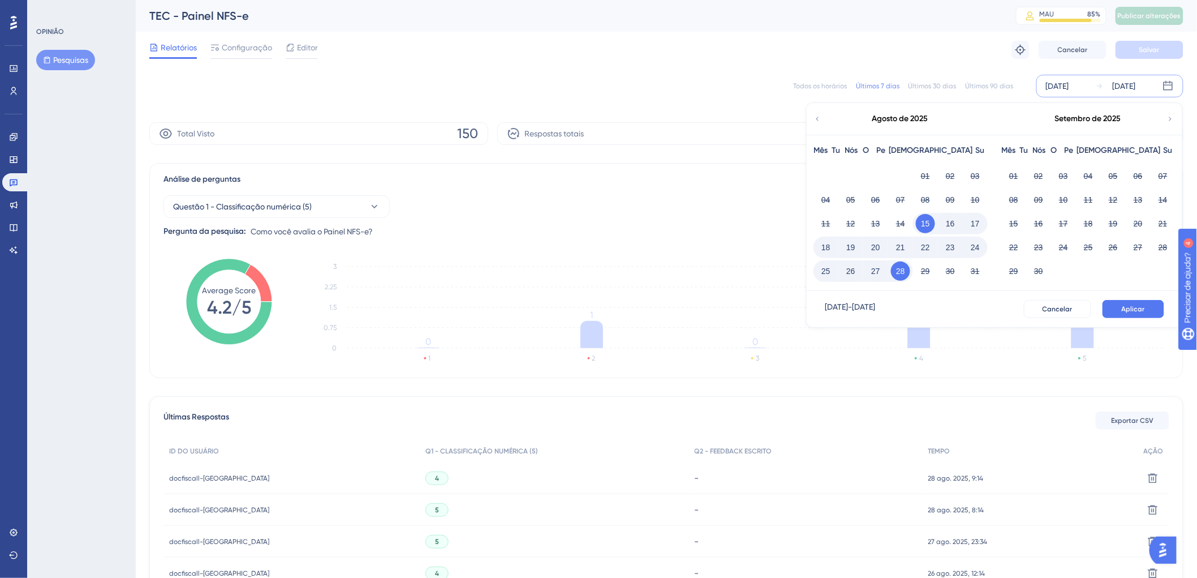
click at [924, 225] on font "15" at bounding box center [925, 223] width 9 height 9
click at [818, 114] on icon at bounding box center [817, 119] width 8 height 10
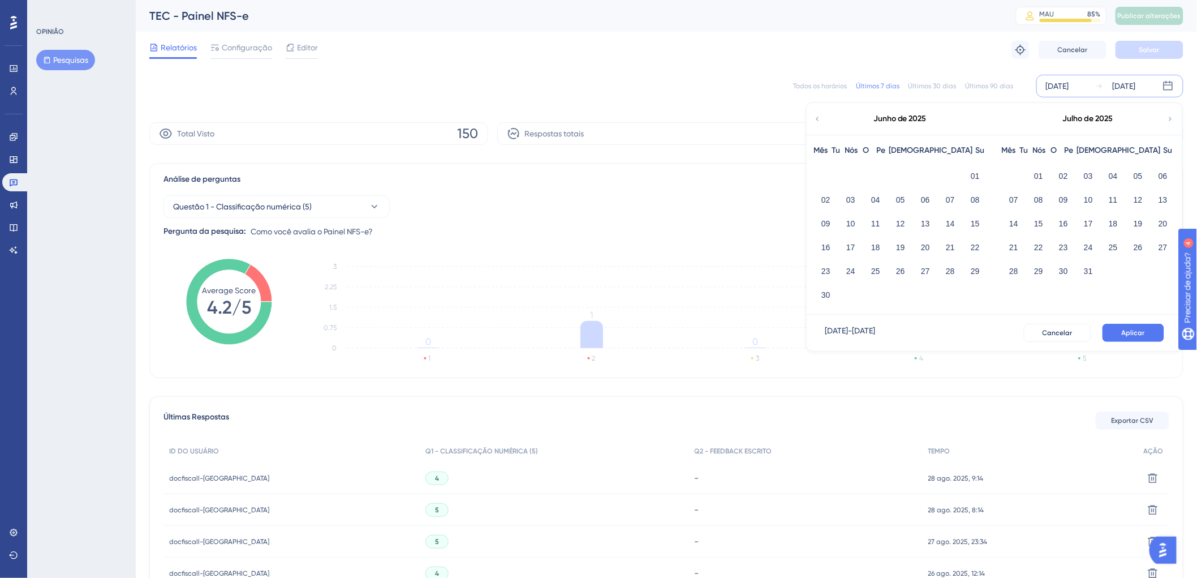
click at [1069, 81] on font "[DATE]" at bounding box center [1057, 85] width 23 height 9
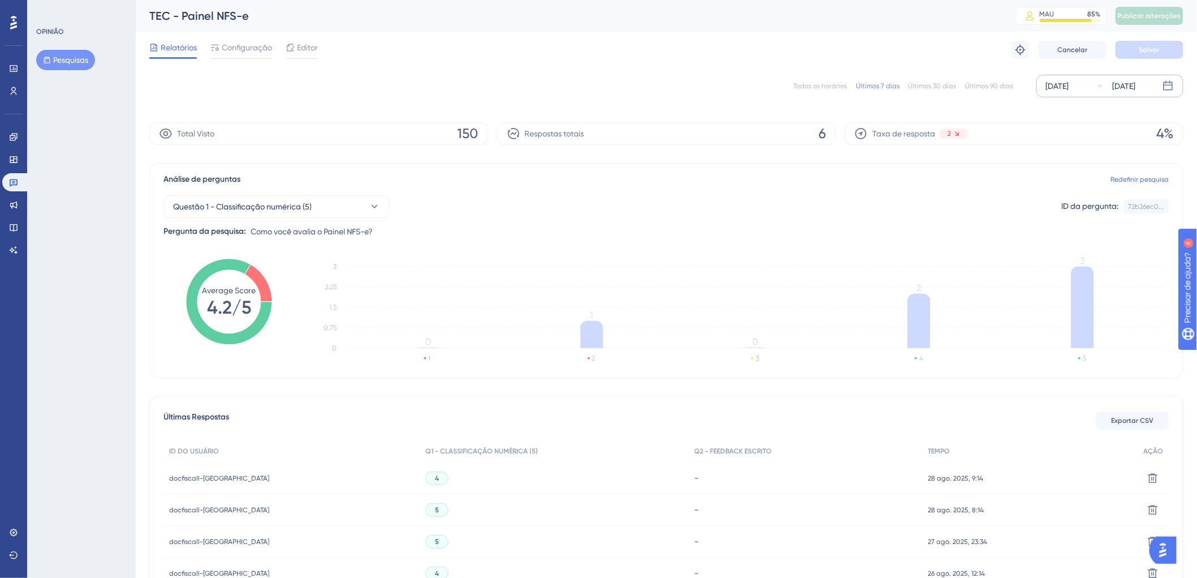
click at [1066, 82] on font "[DATE]" at bounding box center [1057, 85] width 23 height 9
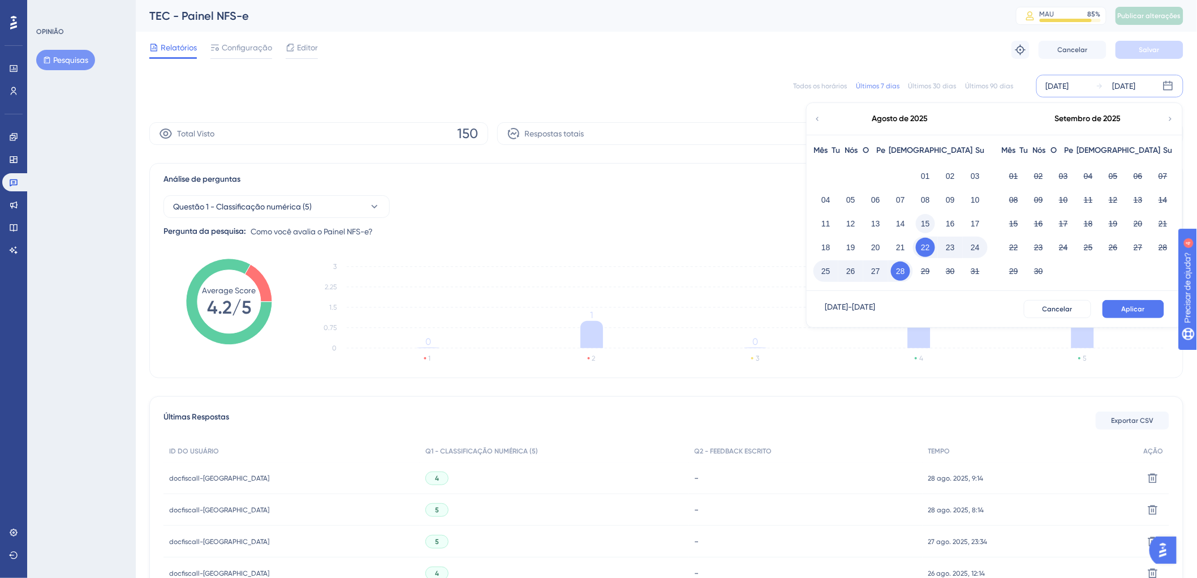
click at [928, 223] on font "15" at bounding box center [925, 223] width 9 height 9
click at [900, 271] on font "28" at bounding box center [900, 270] width 9 height 9
click at [1141, 308] on font "Aplicar" at bounding box center [1133, 309] width 23 height 8
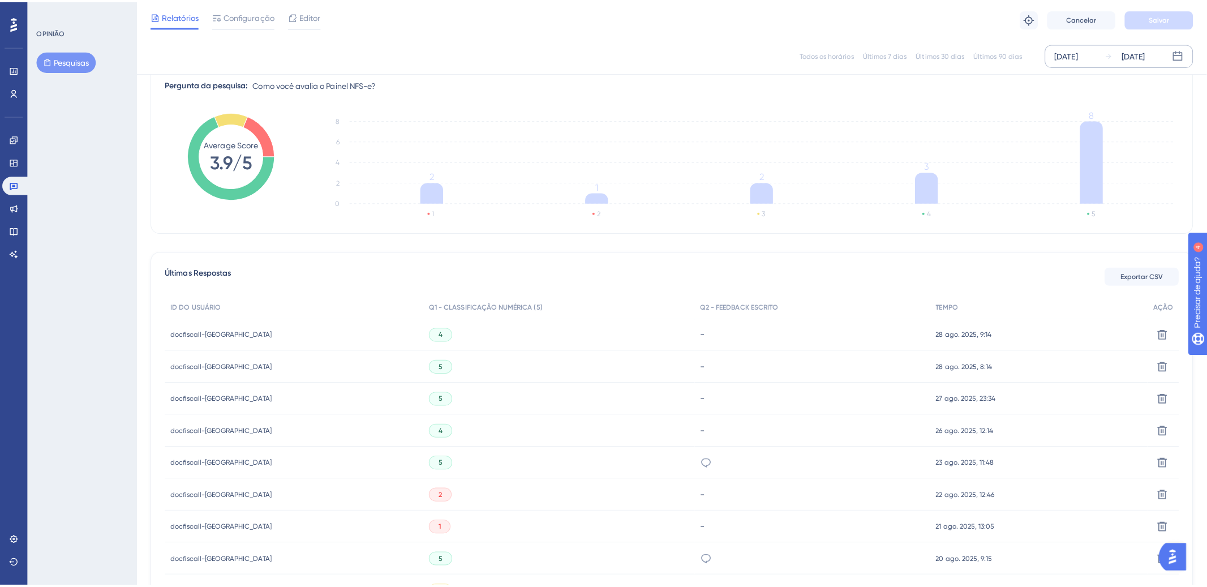
scroll to position [179, 0]
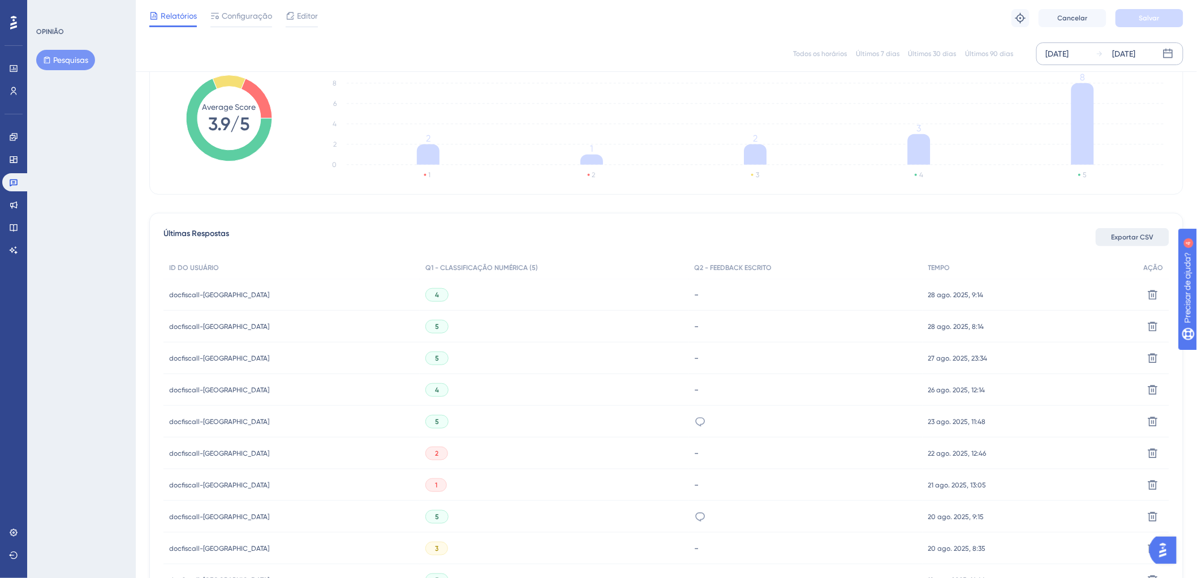
click at [1119, 240] on font "Exportar CSV" at bounding box center [1132, 237] width 42 height 8
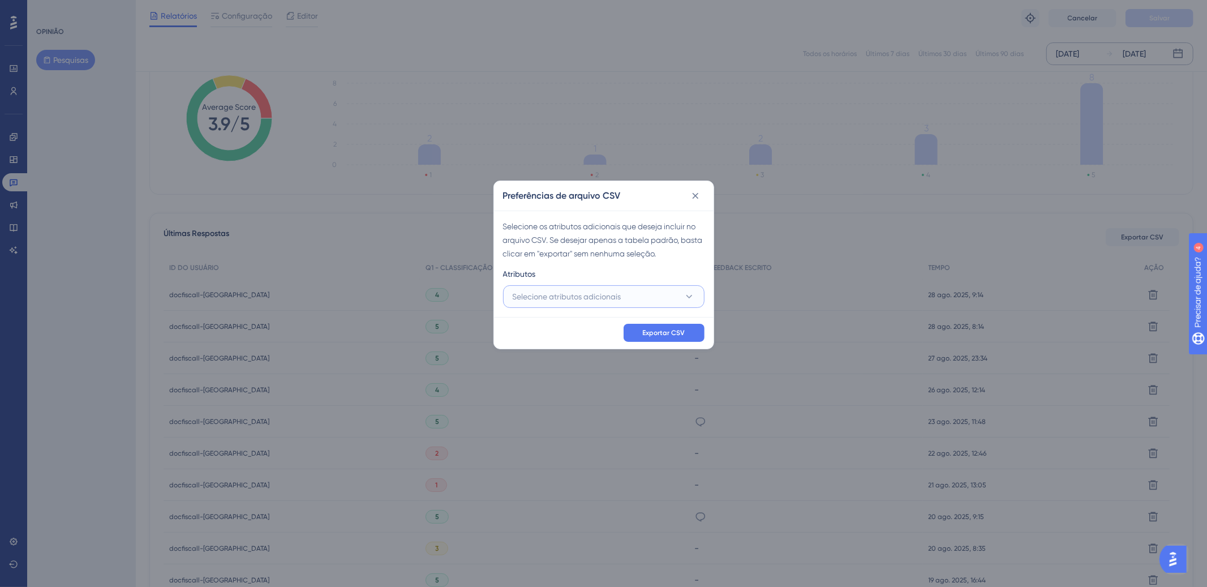
click at [575, 295] on font "Selecione atributos adicionais" at bounding box center [566, 296] width 109 height 9
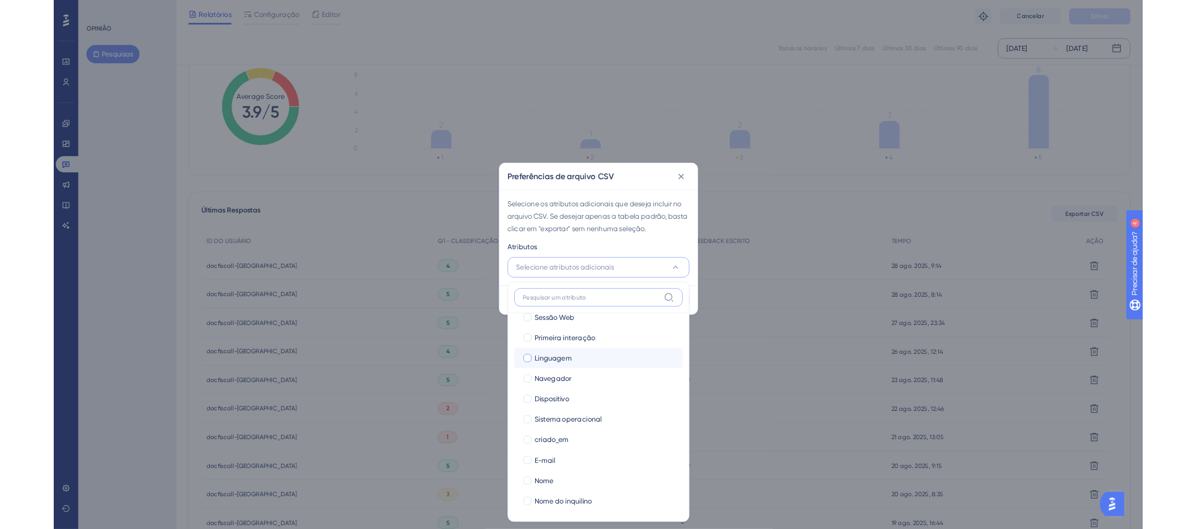
scroll to position [38, 0]
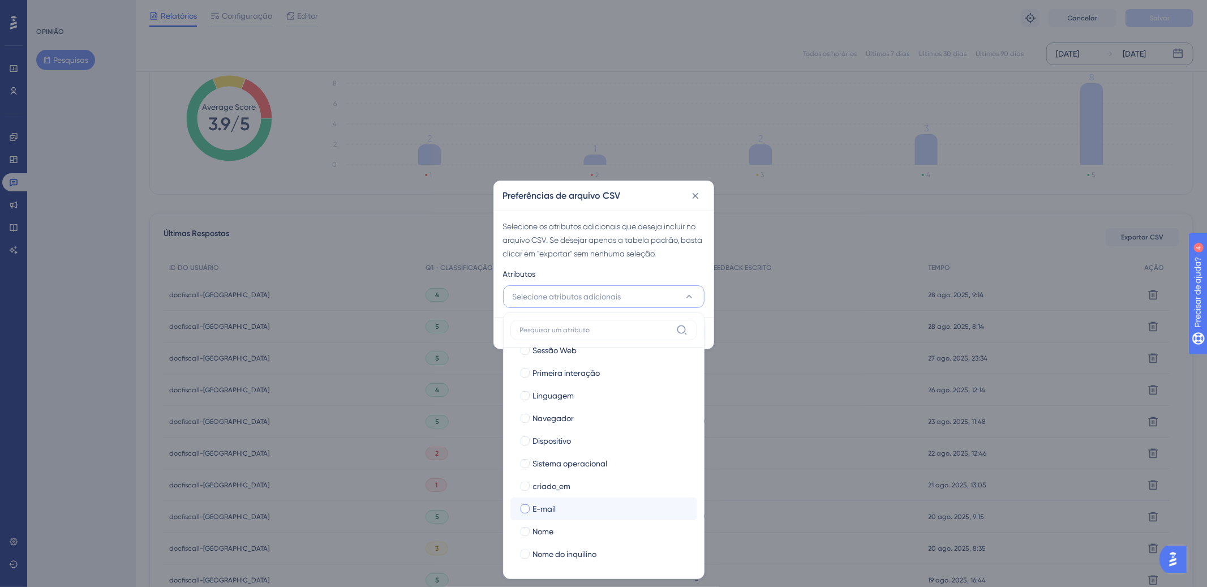
click at [526, 506] on div at bounding box center [524, 508] width 9 height 9
checkbox input "true"
click at [523, 528] on div at bounding box center [524, 531] width 9 height 9
checkbox input "true"
click at [666, 274] on div "Atributos" at bounding box center [603, 276] width 201 height 18
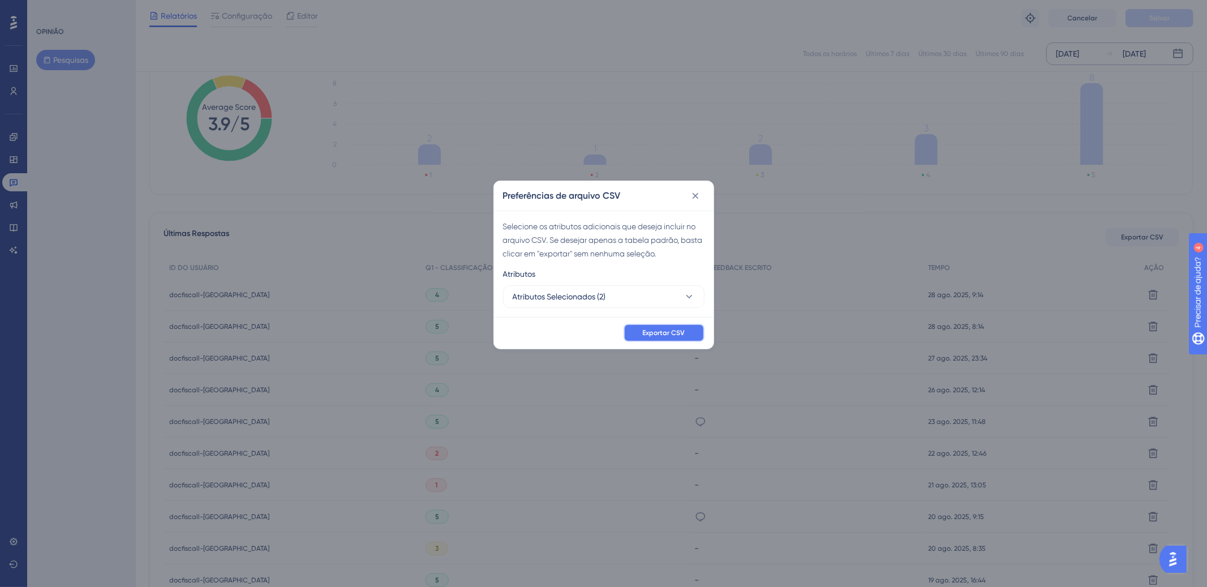
click at [664, 336] on span "Exportar CSV" at bounding box center [664, 332] width 42 height 9
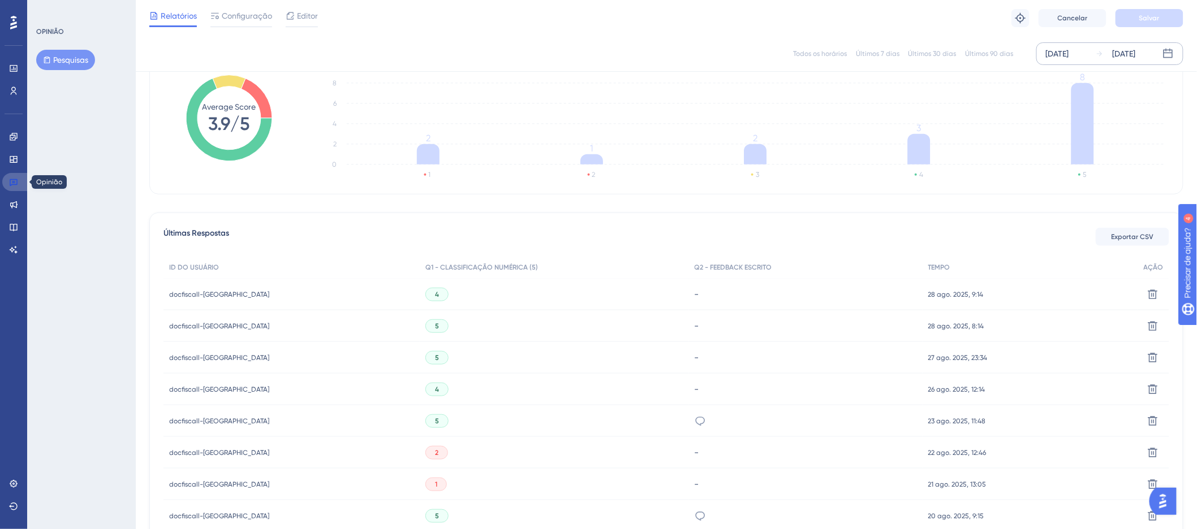
click at [11, 184] on icon at bounding box center [13, 182] width 9 height 9
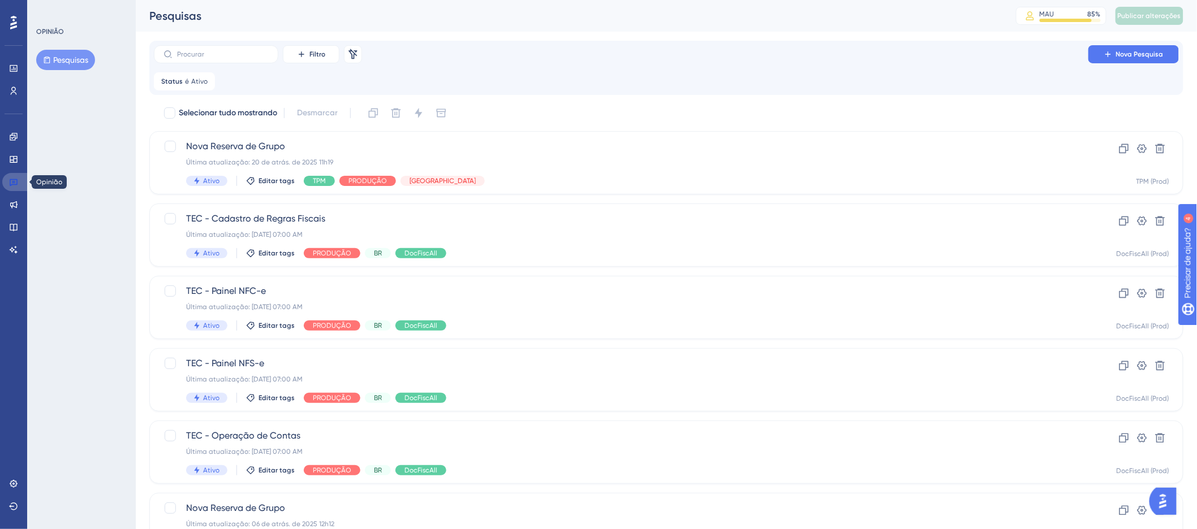
click at [10, 183] on icon at bounding box center [14, 182] width 8 height 7
click at [246, 54] on input "text" at bounding box center [223, 54] width 92 height 8
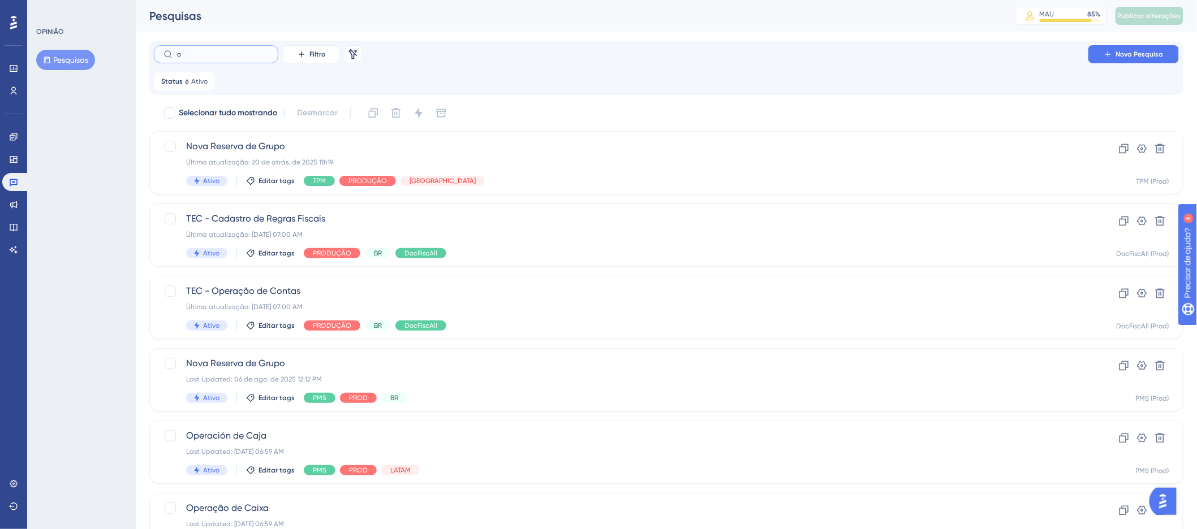
type input "ot"
checkbox input "true"
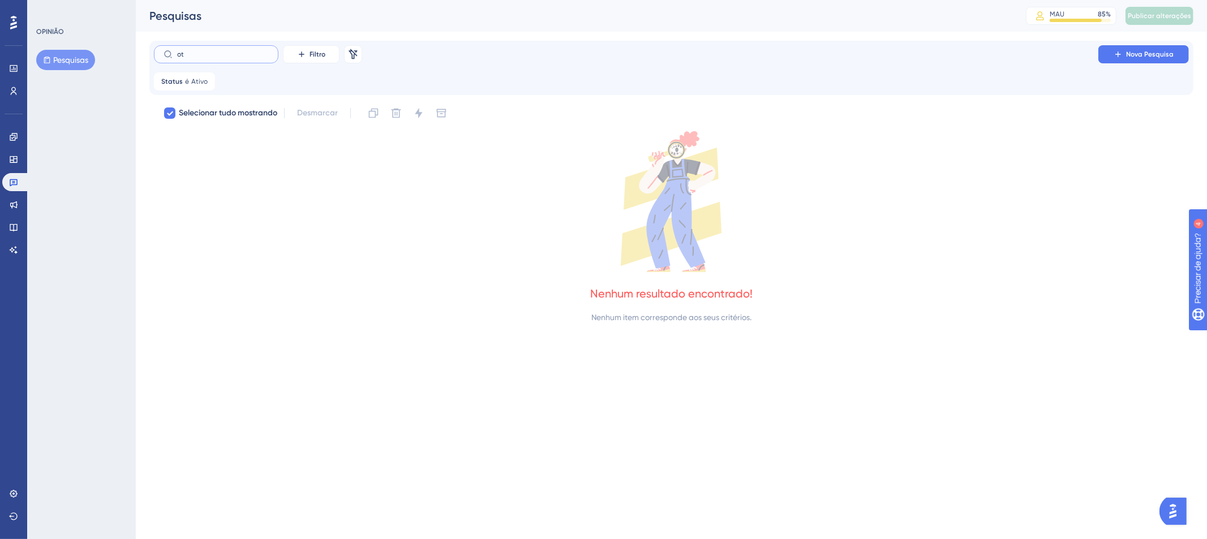
type input "o"
checkbox input "false"
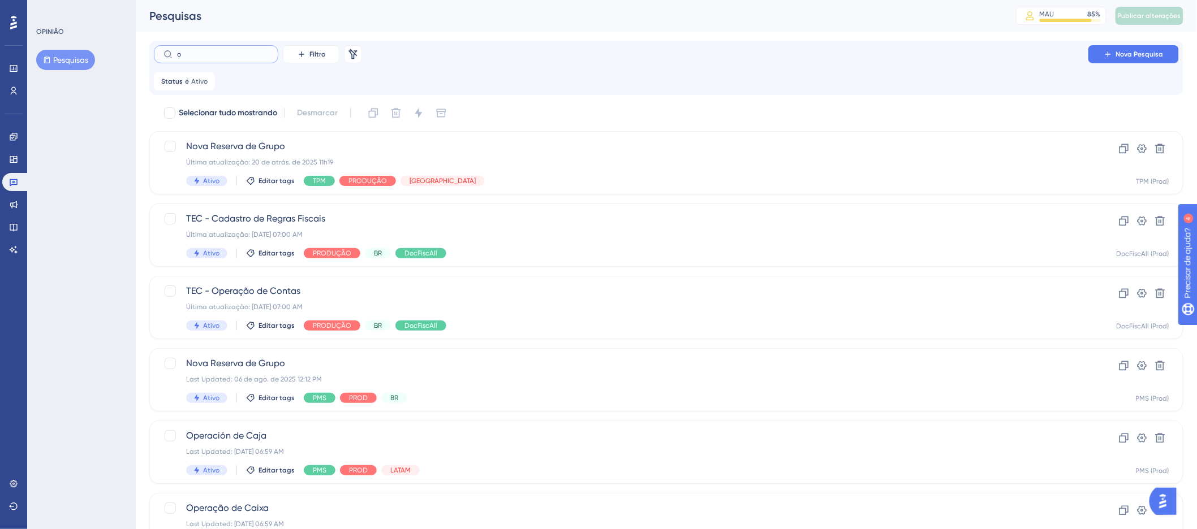
type input "ot"
checkbox input "true"
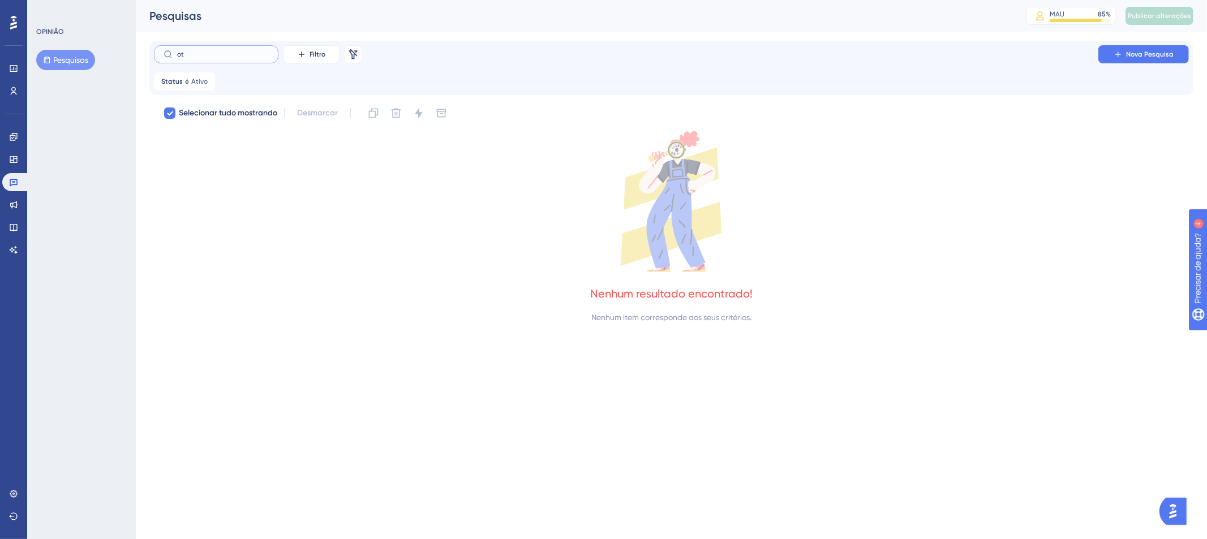
type input "o"
checkbox input "false"
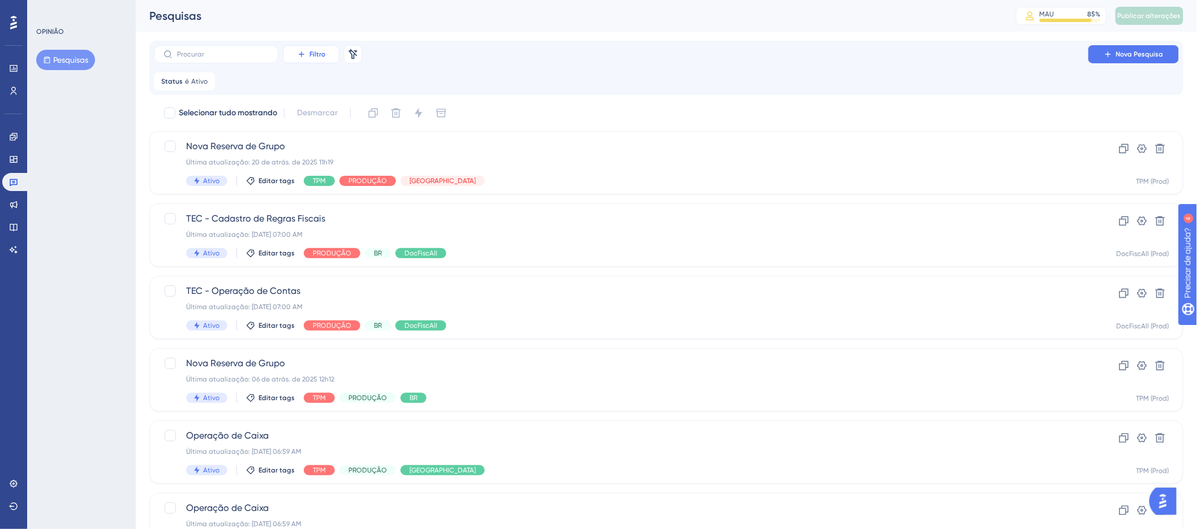
click at [300, 54] on icon at bounding box center [301, 53] width 5 height 5
click at [313, 83] on font "Etiquetas" at bounding box center [316, 86] width 34 height 9
click at [272, 137] on font "Escolha uma tag" at bounding box center [291, 136] width 61 height 9
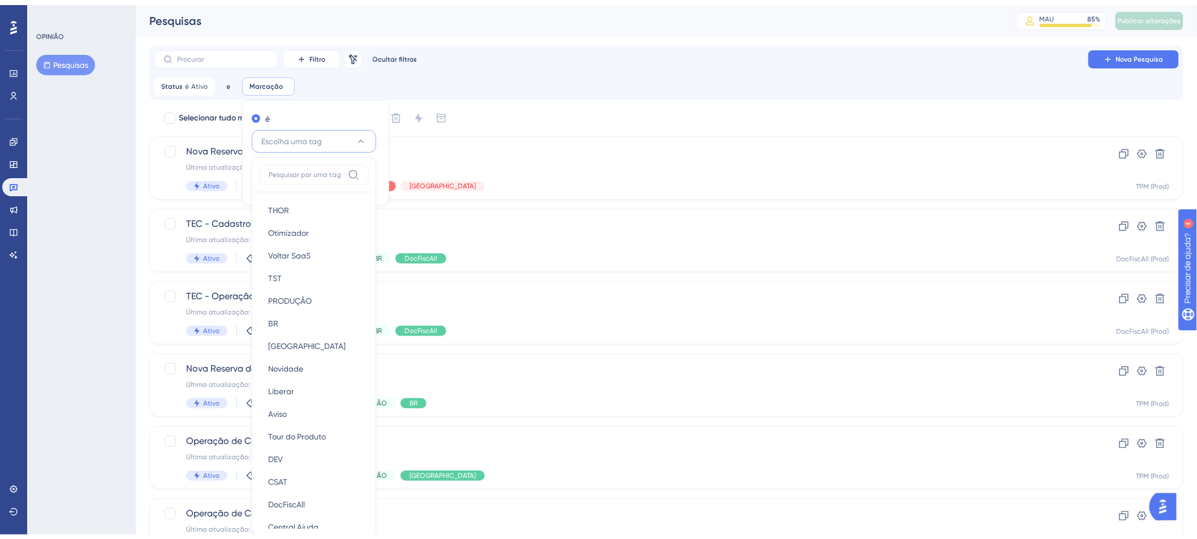
scroll to position [76, 0]
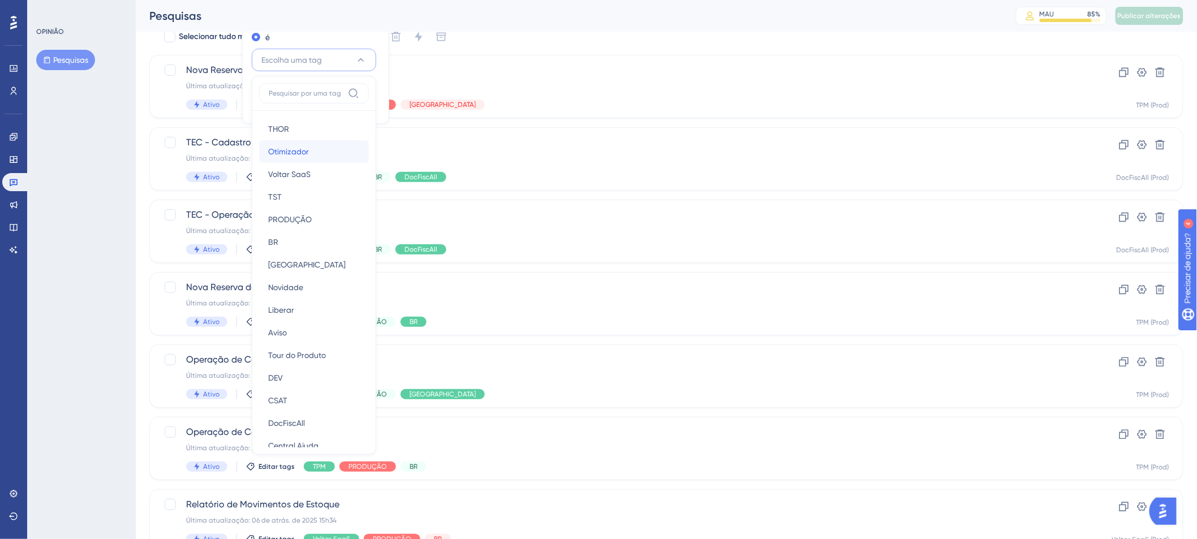
click at [297, 149] on font "Otimizador" at bounding box center [288, 151] width 41 height 9
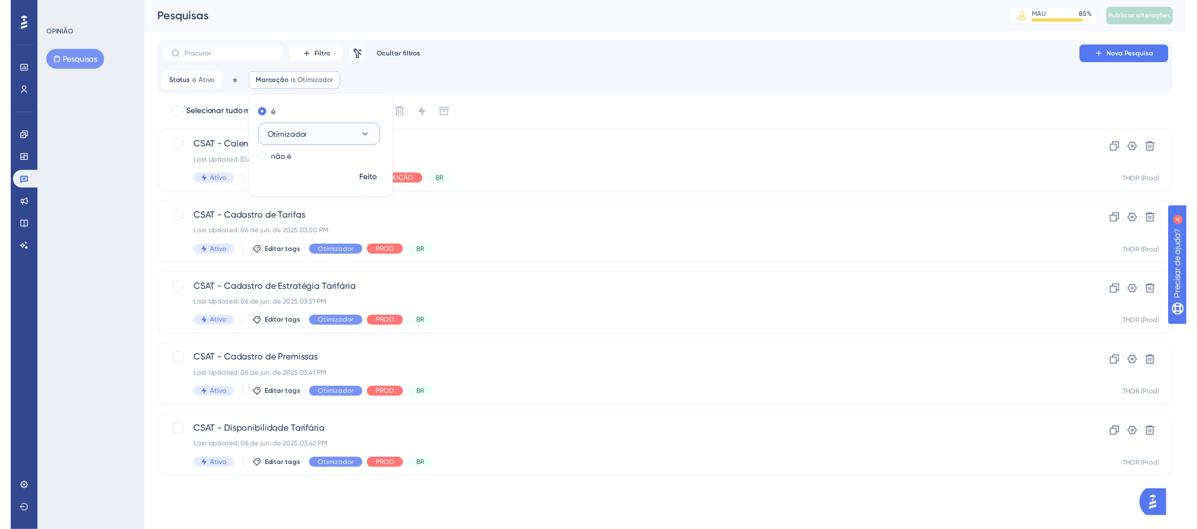
scroll to position [0, 0]
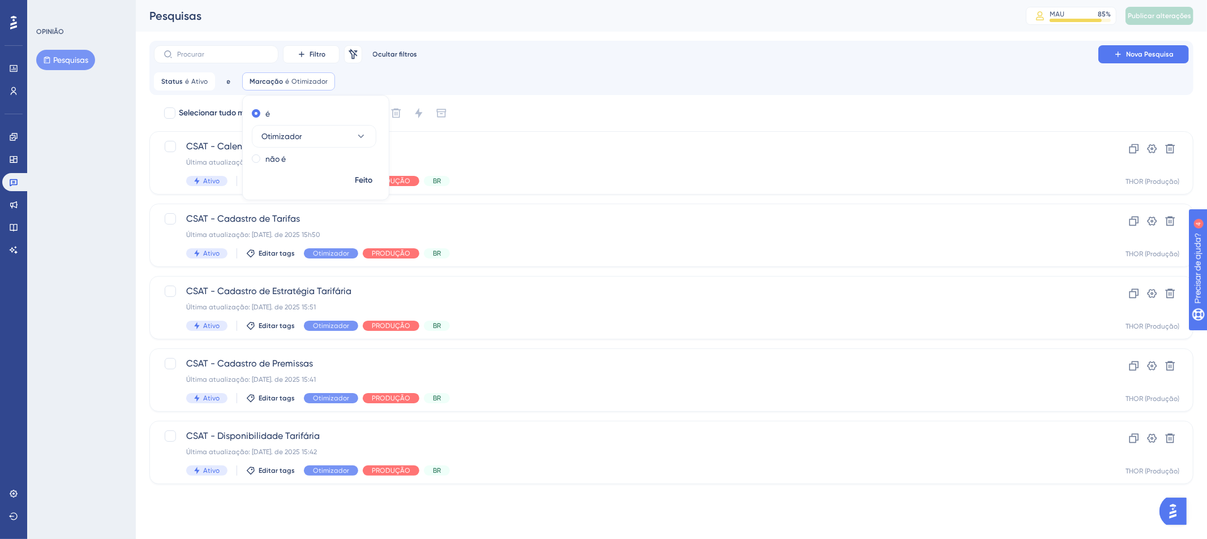
click at [688, 118] on div "Selecionar tudo mostrando Desmarcar" at bounding box center [678, 113] width 1030 height 18
click at [576, 158] on div "Última atualização: [DATE] 14:23" at bounding box center [626, 162] width 880 height 9
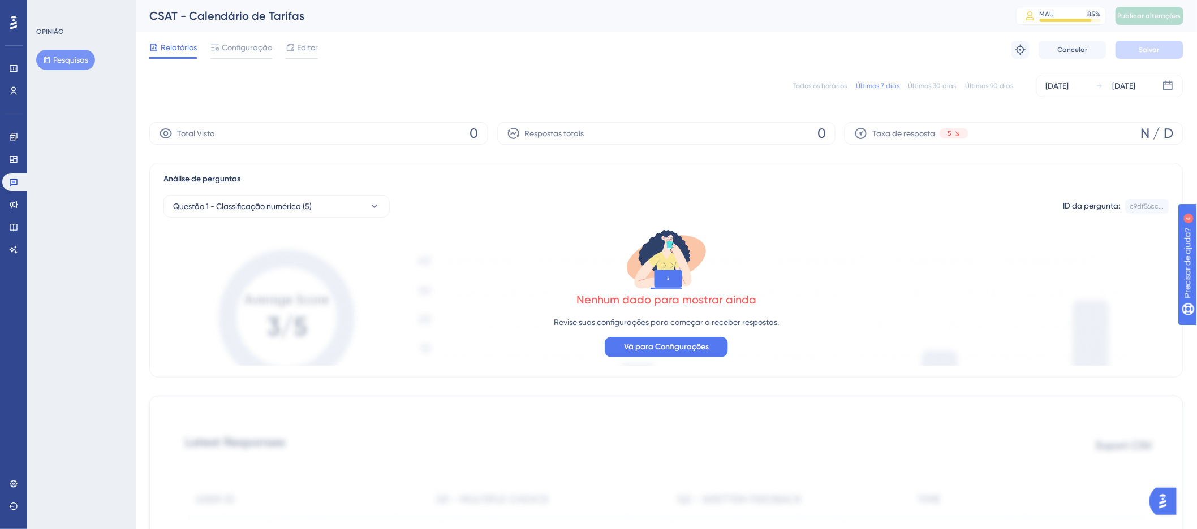
click at [829, 85] on font "Todos os horários" at bounding box center [820, 86] width 54 height 8
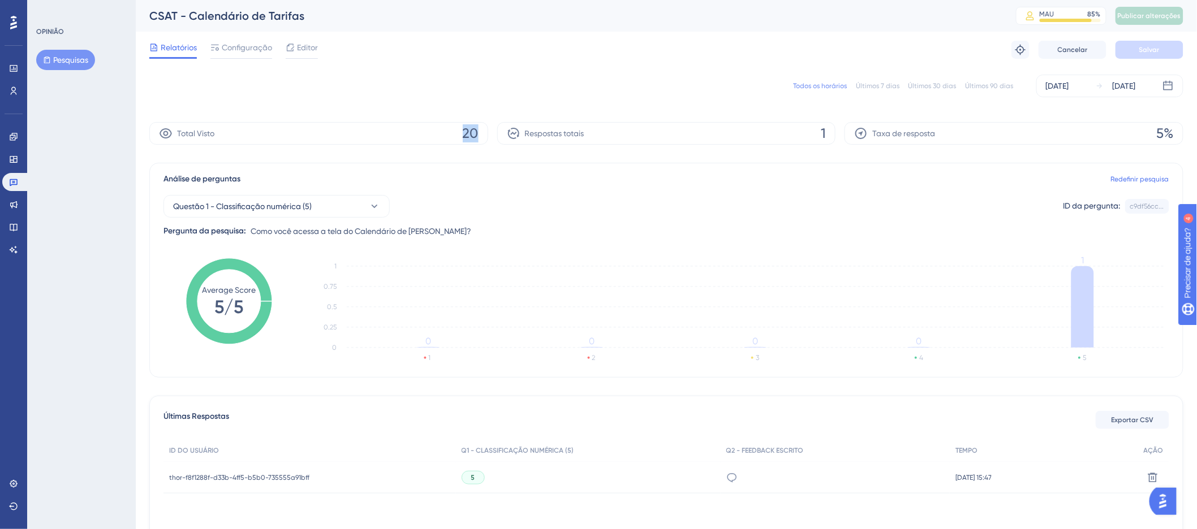
drag, startPoint x: 462, startPoint y: 133, endPoint x: 480, endPoint y: 133, distance: 17.5
click at [480, 133] on div "Total Visto 20" at bounding box center [318, 133] width 339 height 23
click at [463, 133] on font "20" at bounding box center [471, 134] width 16 height 16
drag, startPoint x: 466, startPoint y: 133, endPoint x: 488, endPoint y: 133, distance: 22.1
click at [488, 133] on div "Total Visto 20 Respostas totais 1 Taxa de resposta 5%" at bounding box center [666, 133] width 1034 height 23
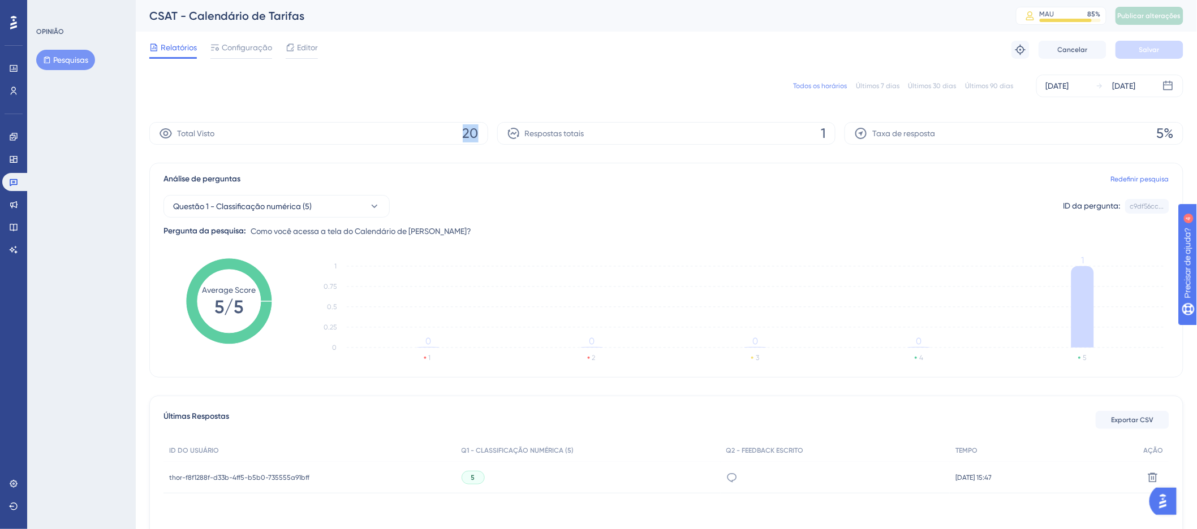
click at [445, 133] on div "Total Visto 20" at bounding box center [318, 133] width 339 height 23
click at [11, 181] on icon at bounding box center [13, 182] width 9 height 9
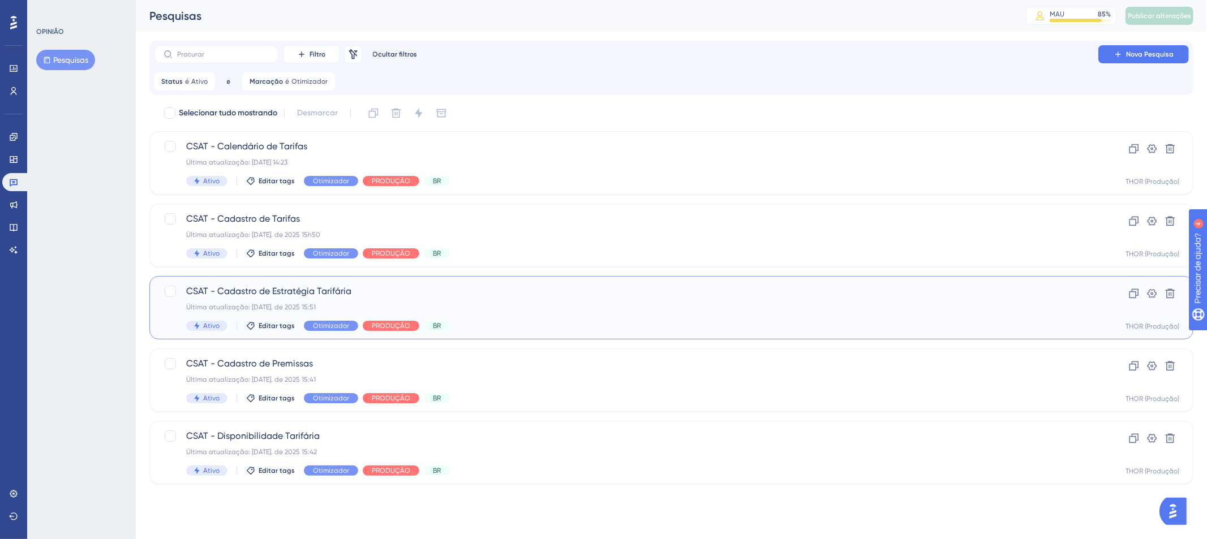
click at [431, 301] on div "CSAT - Cadastro de Estratégia Tarifária Última atualização: [DATE]. de 2025 15:…" at bounding box center [626, 308] width 880 height 46
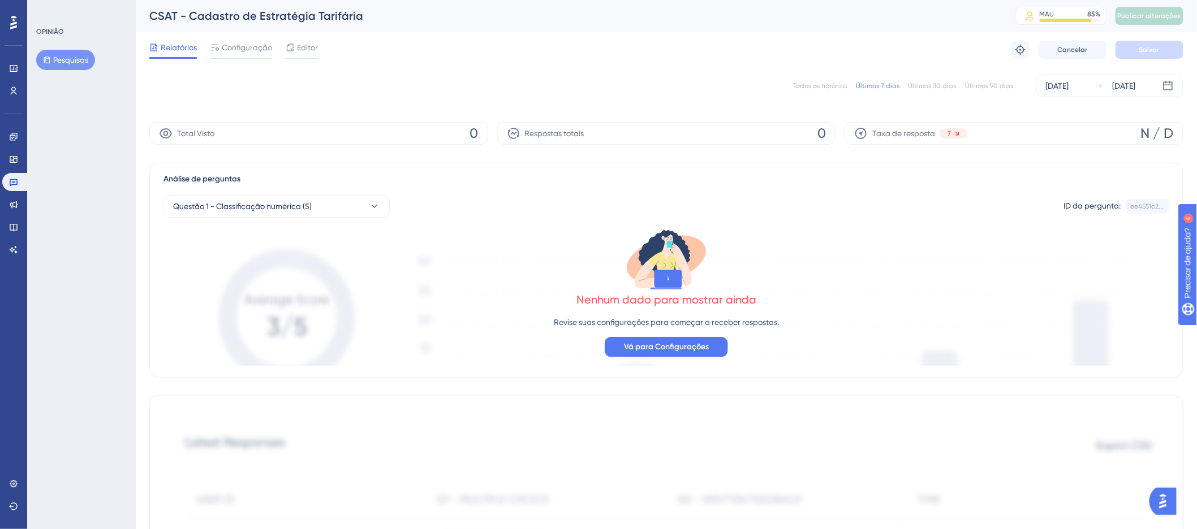
click at [805, 87] on font "Todos os horários" at bounding box center [820, 86] width 54 height 8
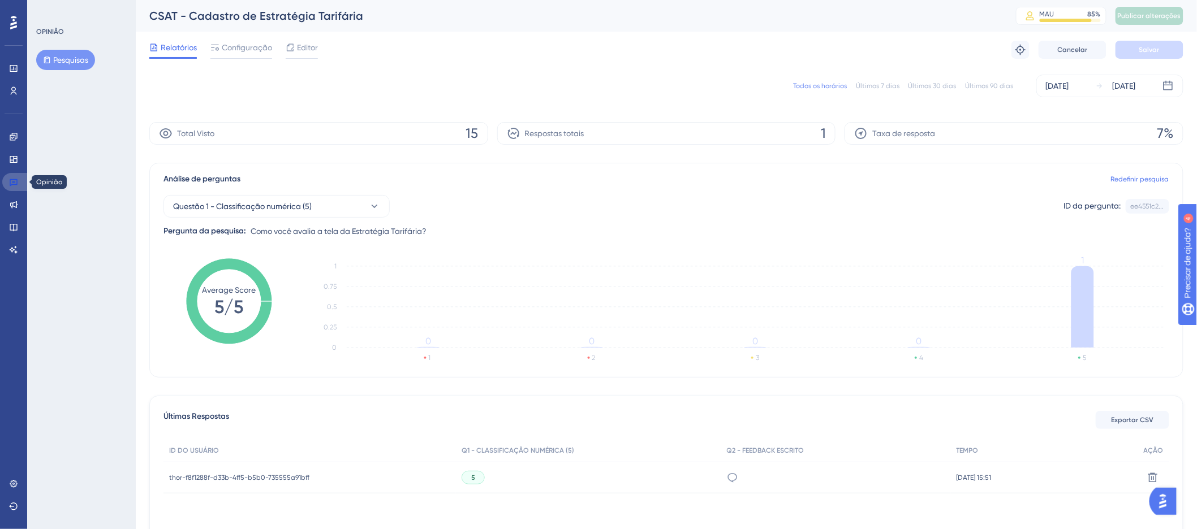
click at [15, 184] on icon at bounding box center [14, 182] width 8 height 7
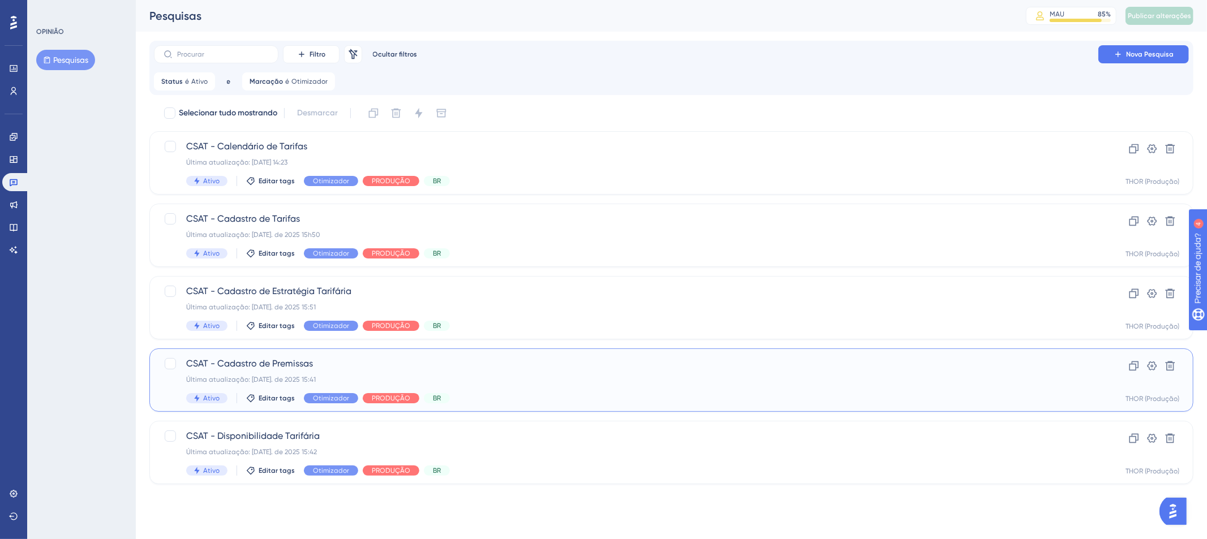
click at [453, 364] on span "CSAT - Cadastro de Premissas" at bounding box center [626, 364] width 880 height 14
